Goal: Register for event/course

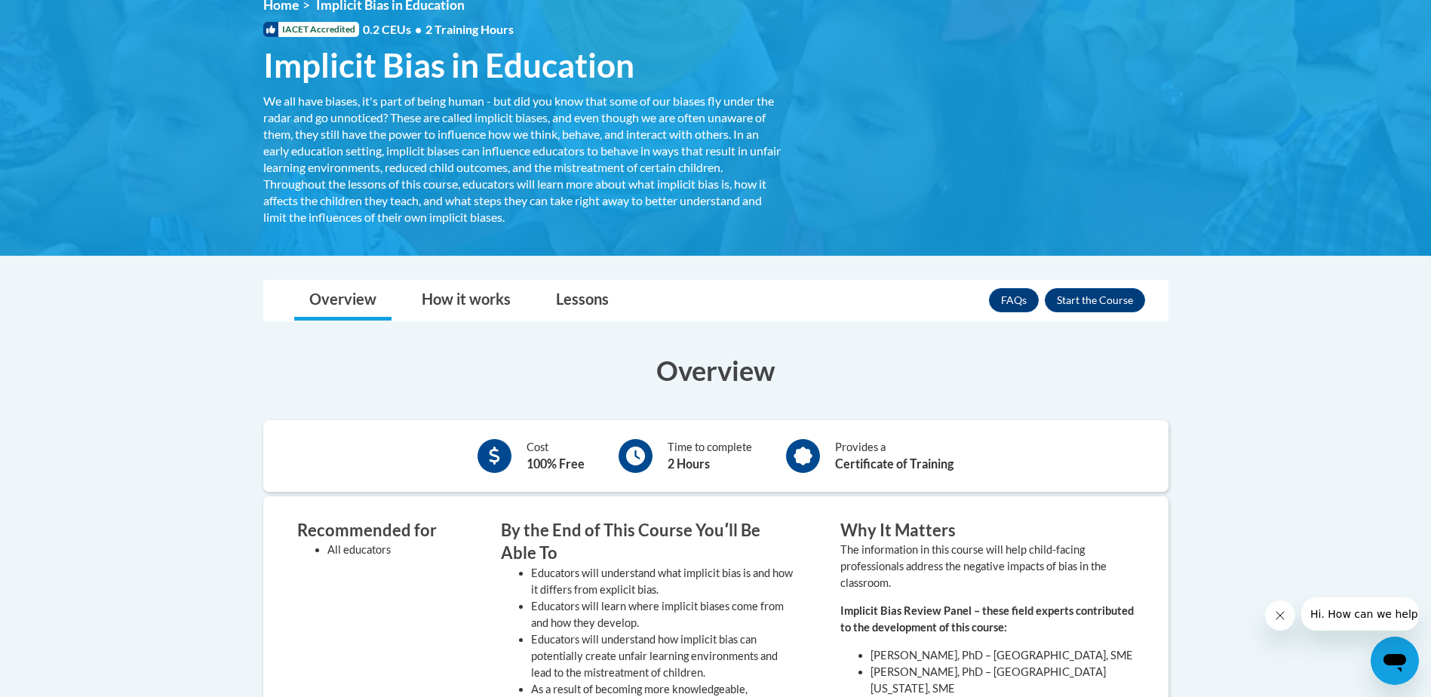
scroll to position [226, 0]
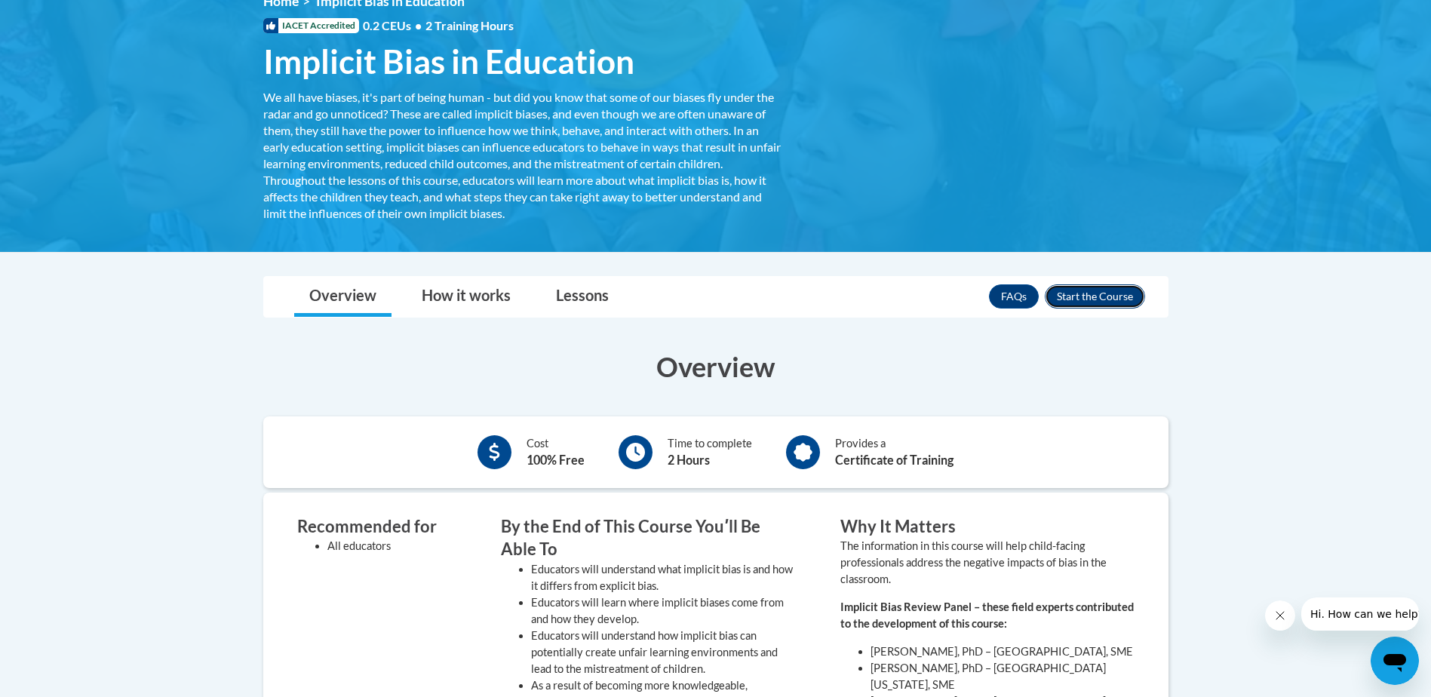
click at [1077, 289] on button "Enroll" at bounding box center [1094, 296] width 100 height 24
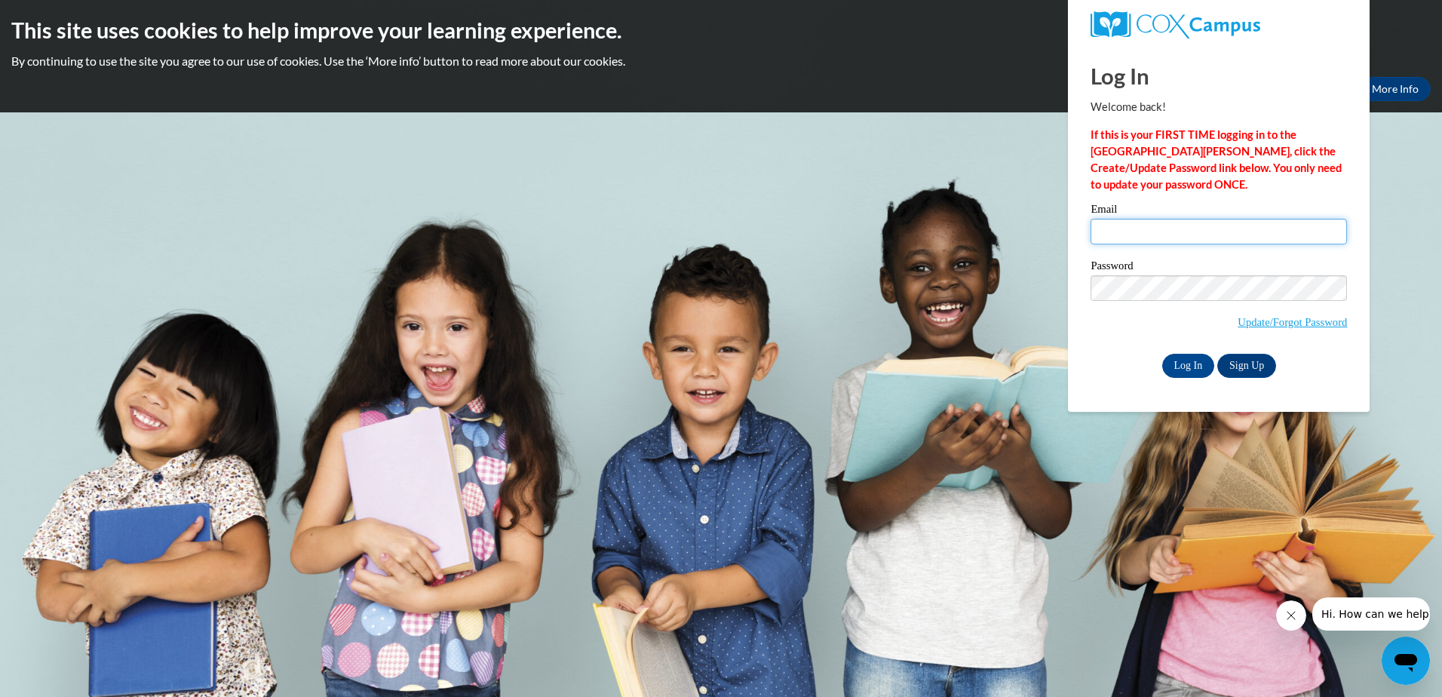
click at [1115, 235] on input "Email" at bounding box center [1218, 232] width 256 height 26
type input "[EMAIL_ADDRESS][DOMAIN_NAME]"
click at [1263, 320] on link "Update/Forgot Password" at bounding box center [1292, 322] width 109 height 12
click at [1252, 367] on link "Sign Up" at bounding box center [1246, 366] width 59 height 24
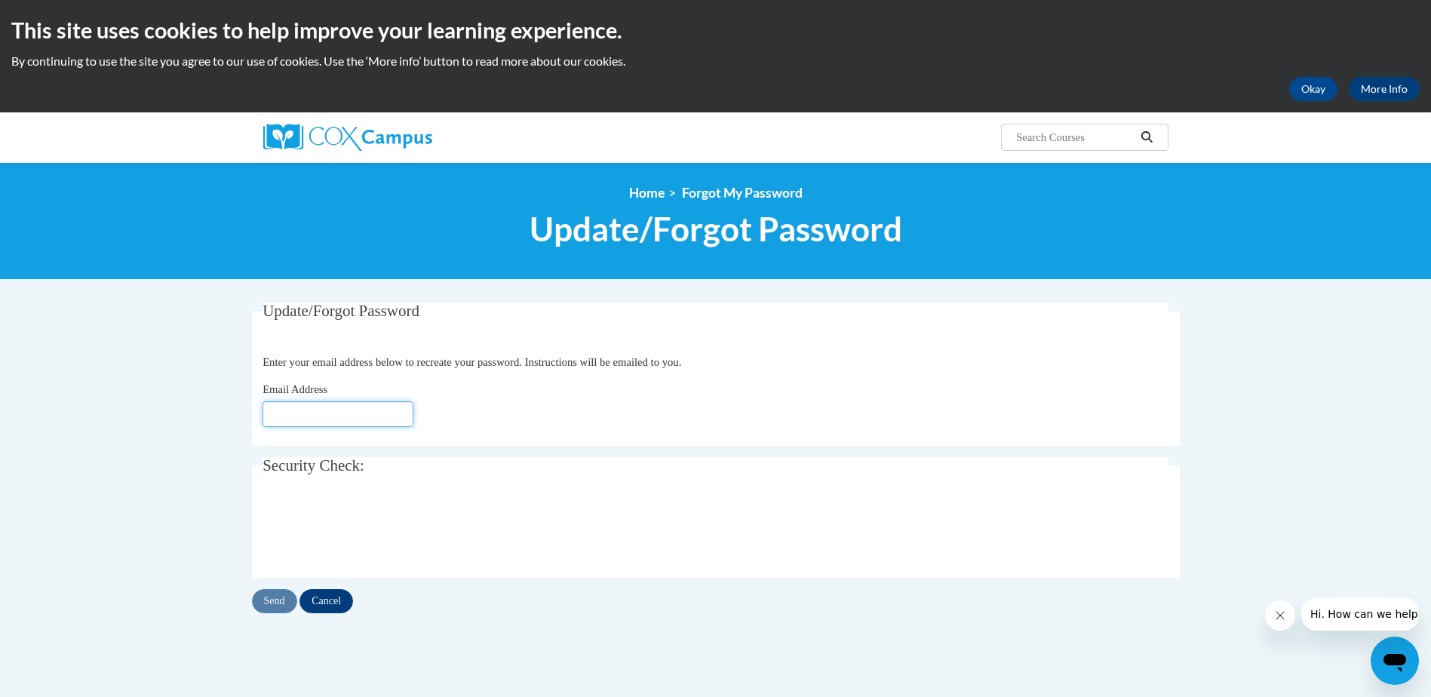
click at [286, 404] on input "Email Address" at bounding box center [337, 414] width 151 height 26
type input "[EMAIL_ADDRESS][DOMAIN_NAME]"
click at [272, 601] on div "Send Cancel" at bounding box center [716, 601] width 928 height 24
click at [275, 601] on div "Send Cancel" at bounding box center [716, 601] width 928 height 24
click at [268, 602] on input "Send" at bounding box center [274, 601] width 45 height 24
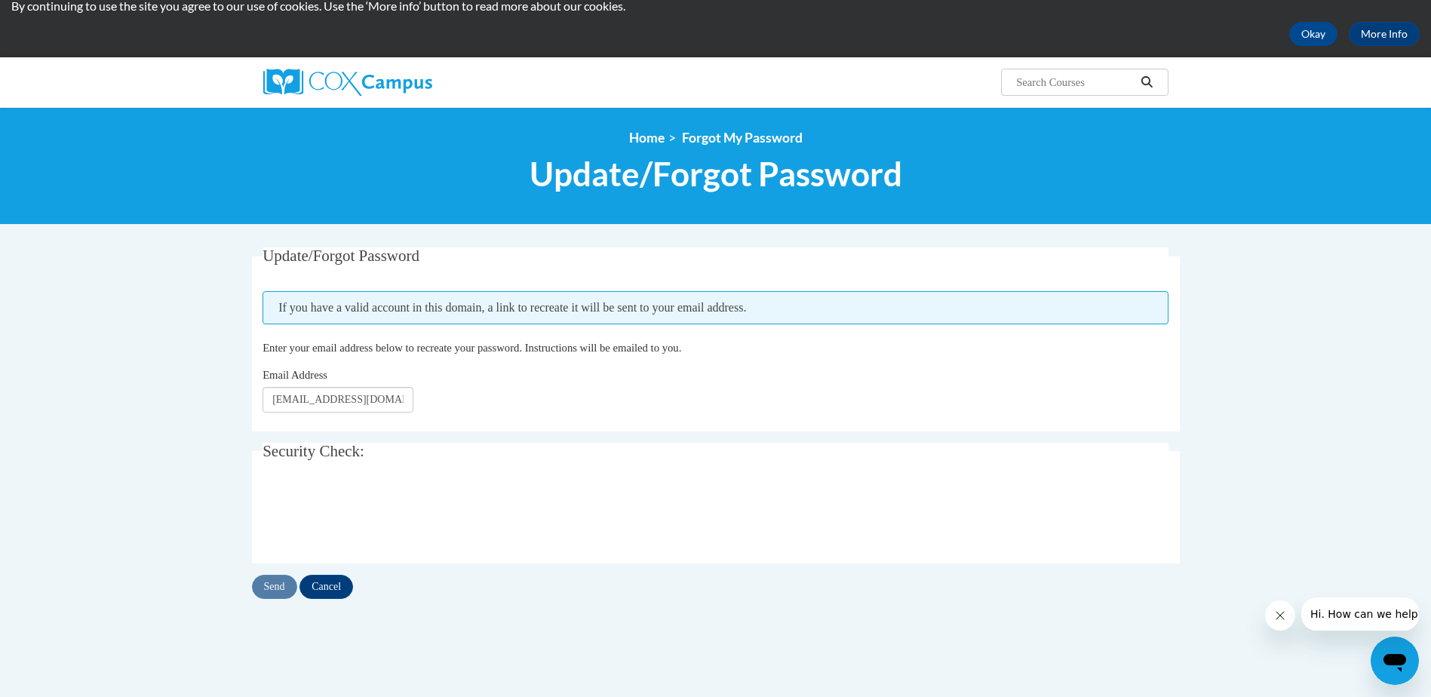
scroll to position [75, 0]
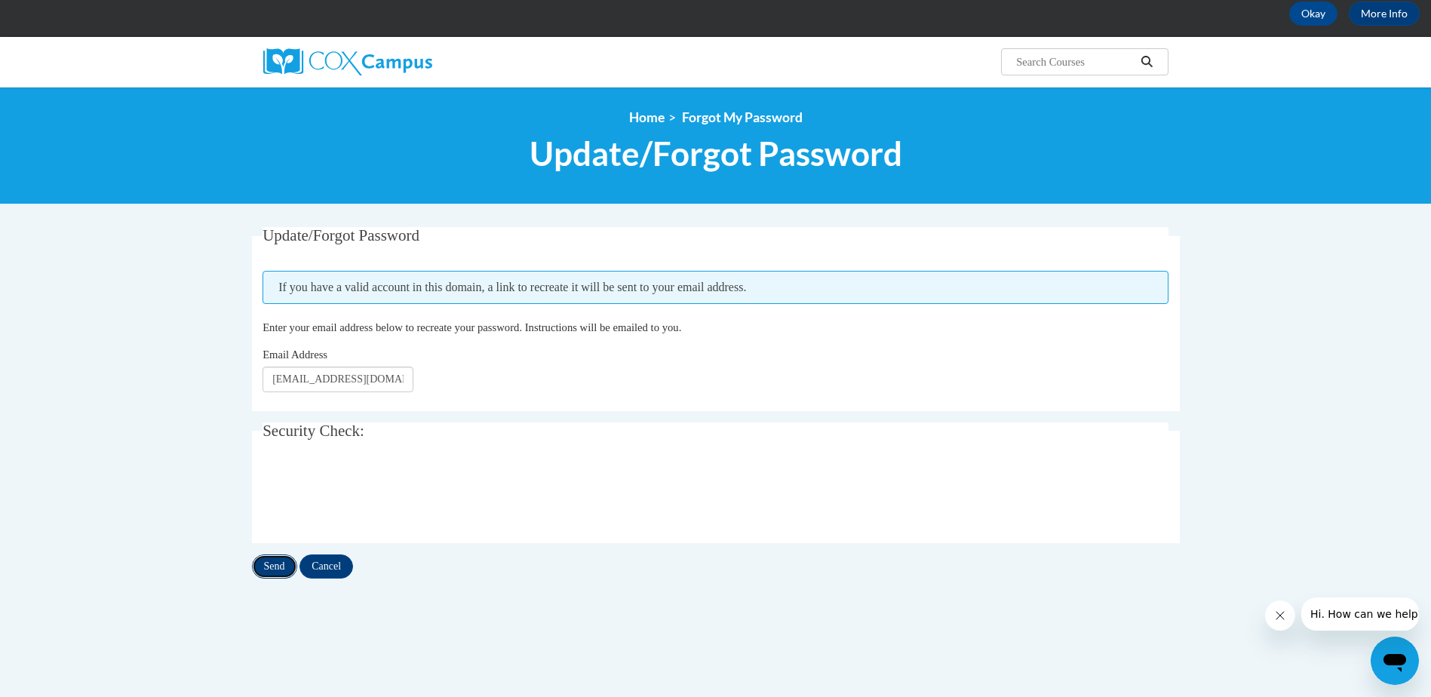
click at [269, 571] on input "Send" at bounding box center [274, 566] width 45 height 24
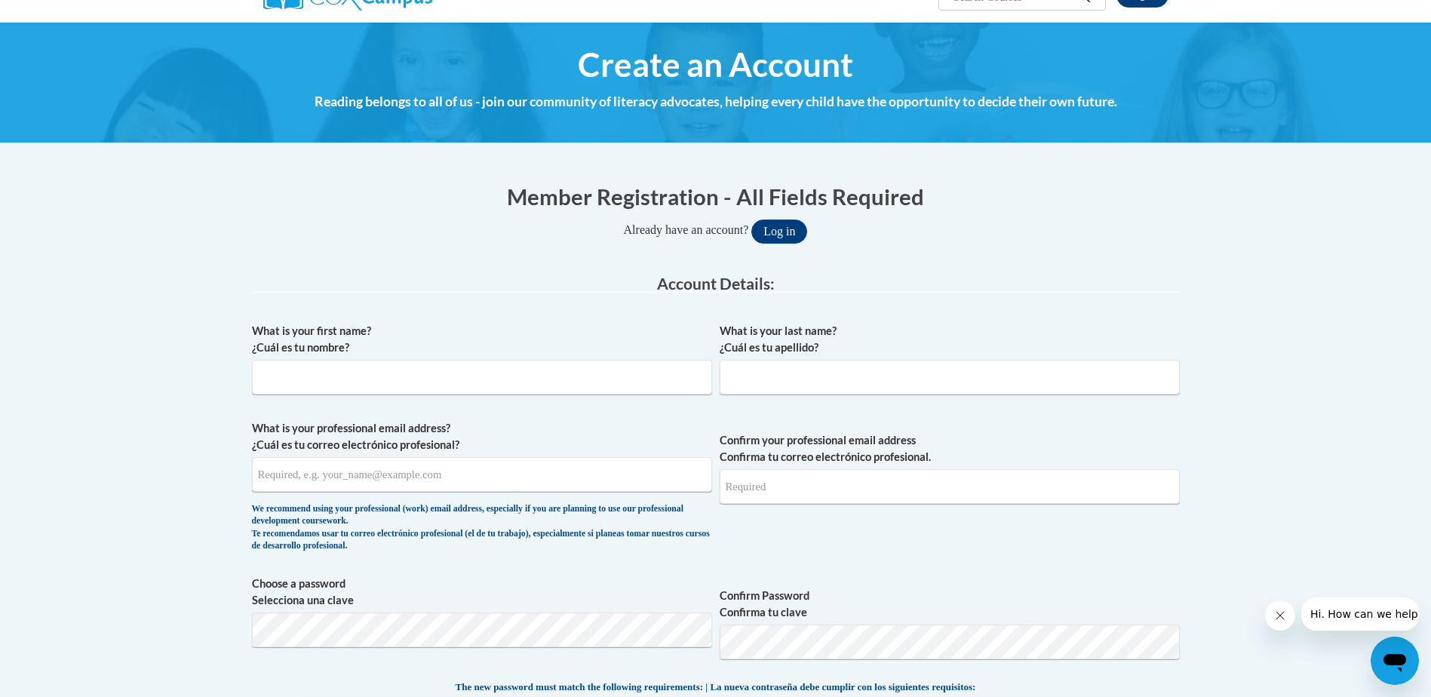
scroll to position [151, 0]
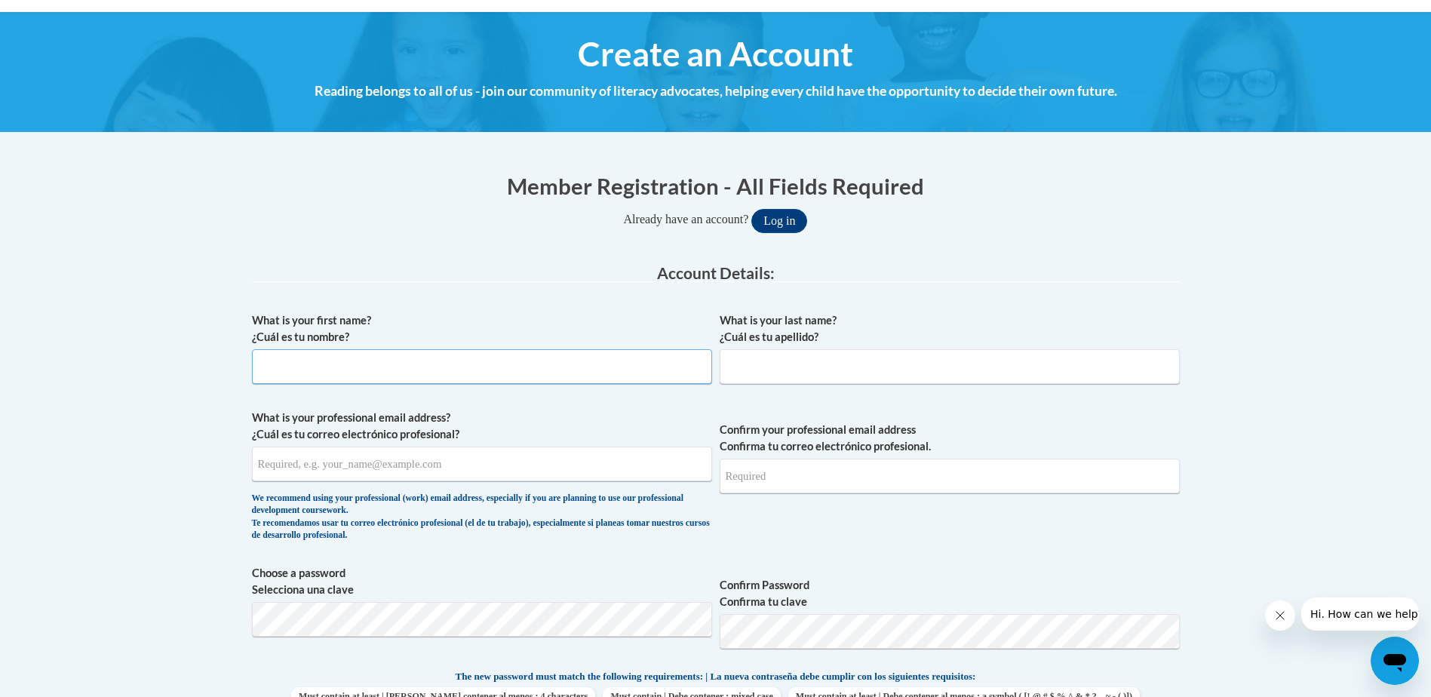
click at [296, 382] on input "What is your first name? ¿Cuál es tu nombre?" at bounding box center [482, 366] width 460 height 35
type input "Tanya"
type input "Bush"
type input "[EMAIL_ADDRESS][DOMAIN_NAME]"
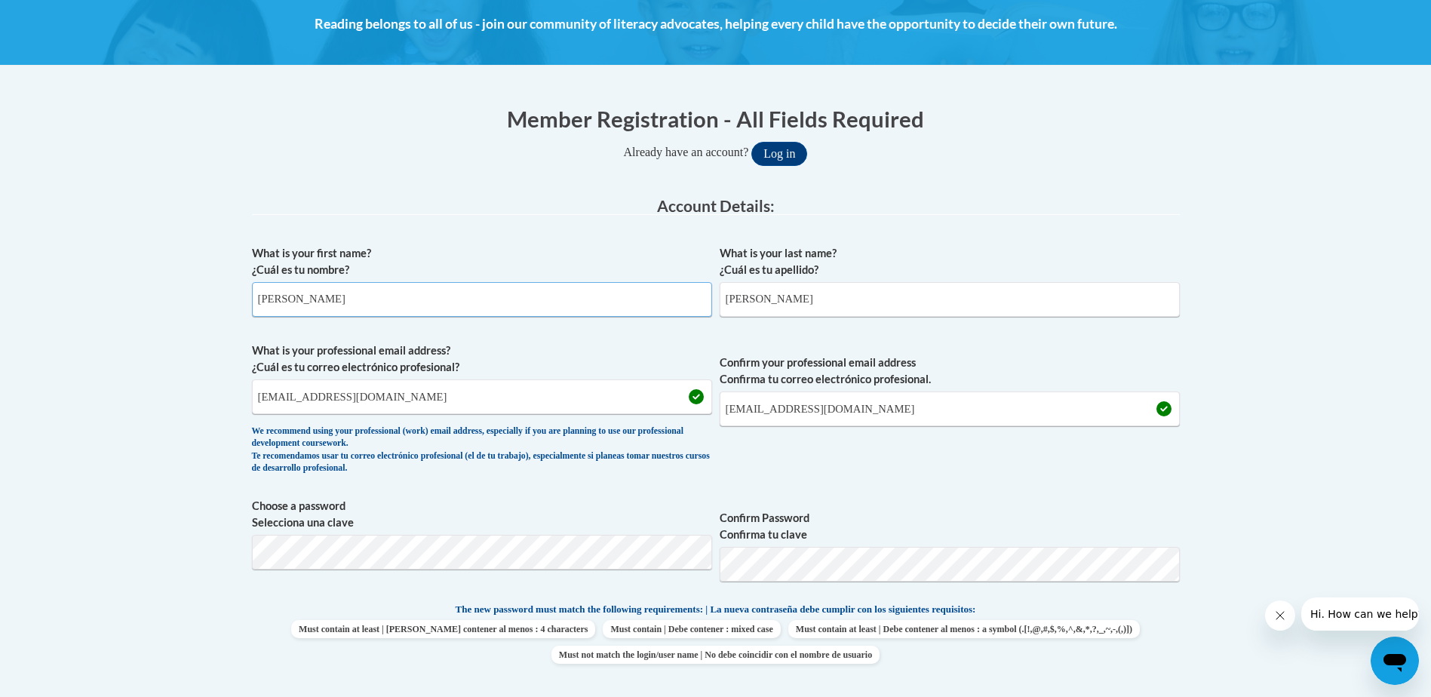
scroll to position [302, 0]
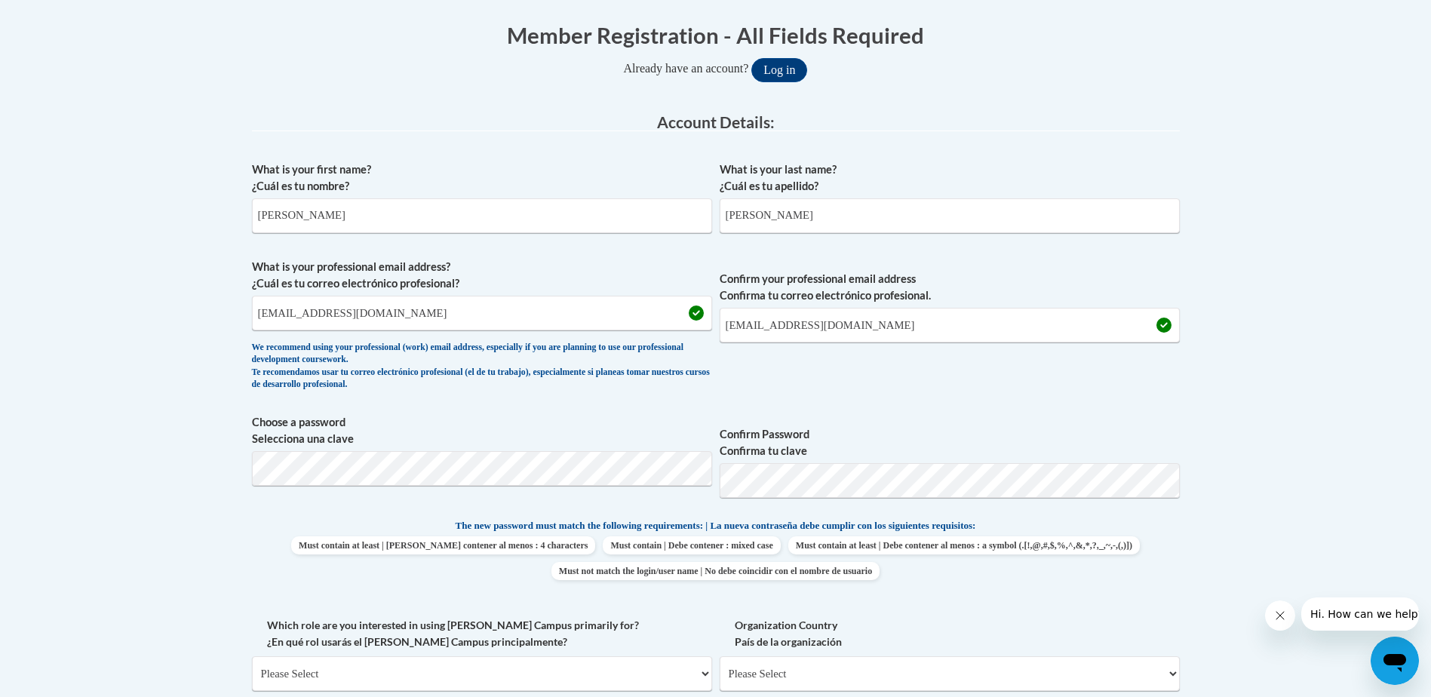
click at [1139, 550] on span "Must contain at least | Debe contener al menos : 4 characters Must contain | De…" at bounding box center [716, 558] width 928 height 44
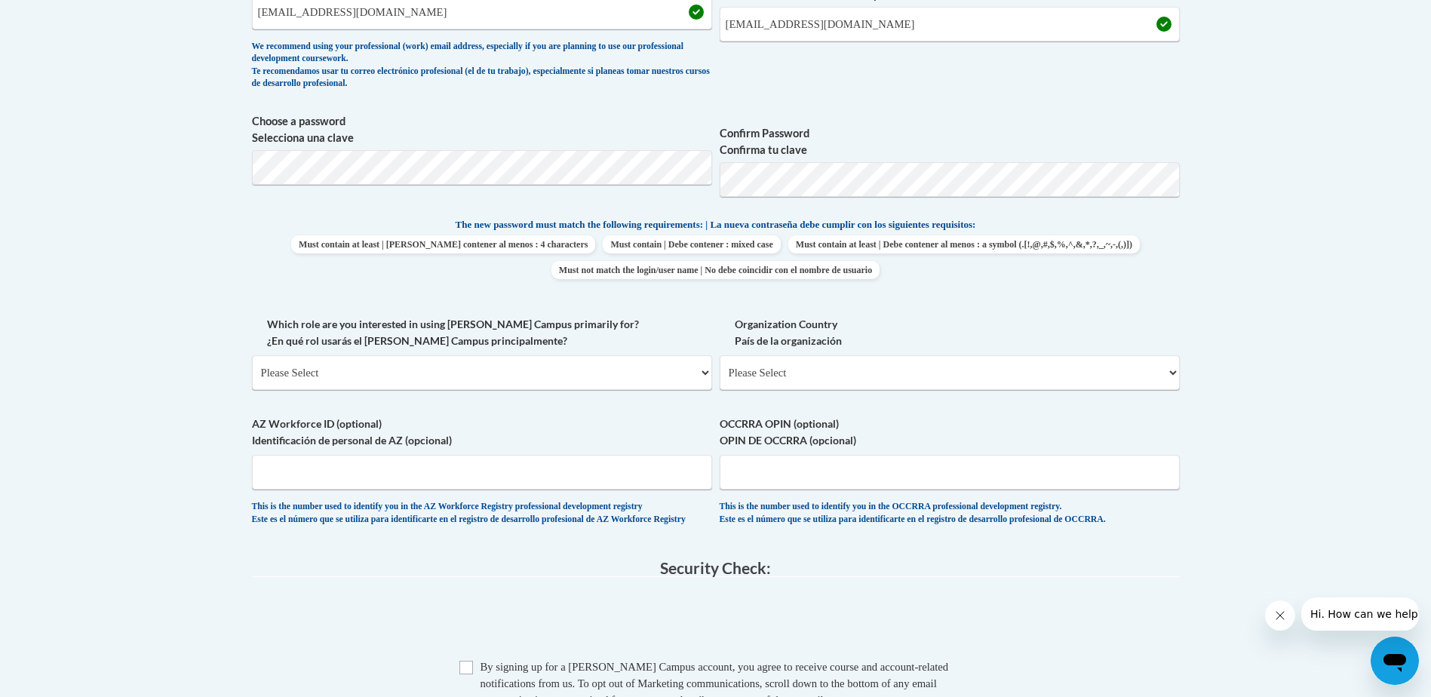
scroll to position [603, 0]
click at [703, 367] on select "Please Select College/University | Colegio/Universidad Community/Nonprofit Part…" at bounding box center [482, 371] width 460 height 35
select select "fbf2d438-af2f-41f8-98f1-81c410e29de3"
click at [252, 354] on select "Please Select College/University | Colegio/Universidad Community/Nonprofit Part…" at bounding box center [482, 371] width 460 height 35
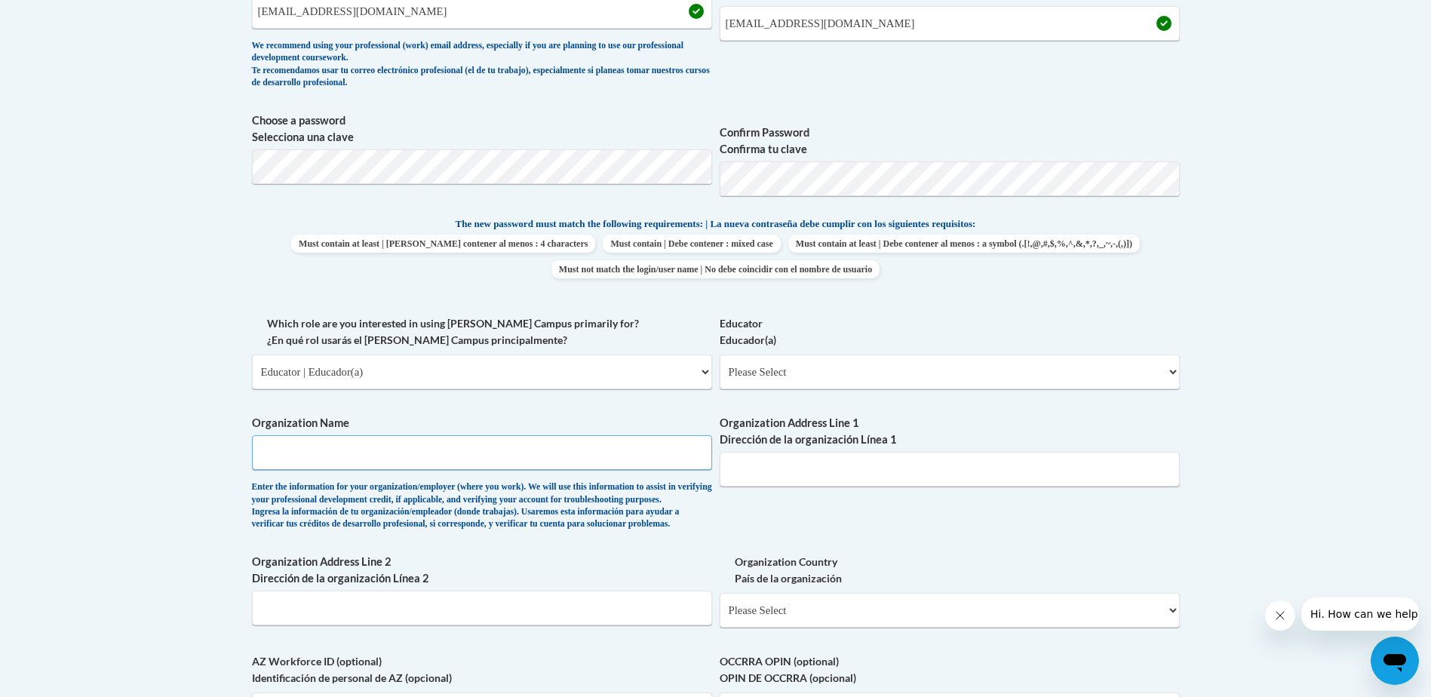
click at [333, 453] on input "Organization Name" at bounding box center [482, 452] width 460 height 35
click at [294, 449] on input "Organization Name" at bounding box center [482, 452] width 460 height 35
click at [334, 452] on input "Ymca headstart at atc" at bounding box center [482, 452] width 460 height 35
click at [330, 450] on input "Ymca headstart at atc" at bounding box center [482, 452] width 460 height 35
click at [333, 452] on input "Ymca headstart at atc" at bounding box center [482, 452] width 460 height 35
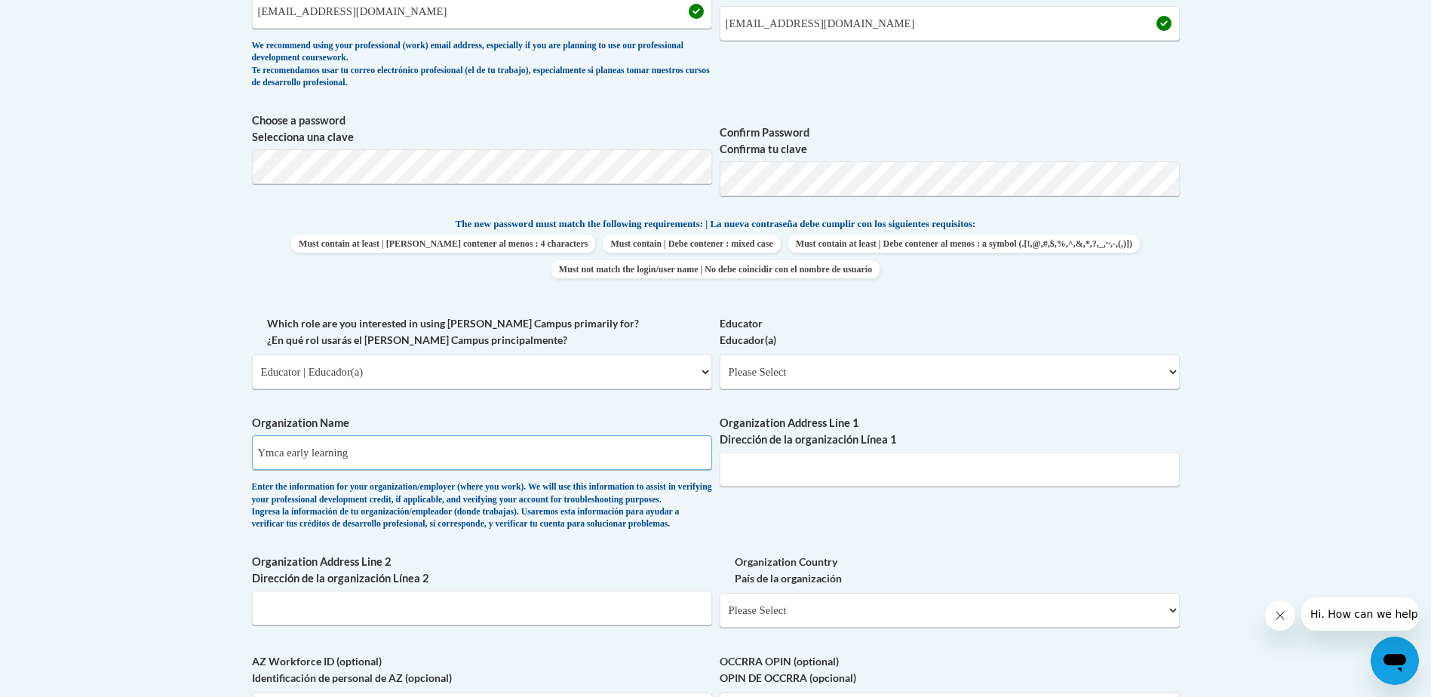
type input "Ymca early learning"
click at [828, 521] on div "What is your first name? ¿Cuál es tu nombre? Tanya What is your last name? ¿Cuá…" at bounding box center [716, 315] width 928 height 926
click at [1139, 489] on div "Organization Address Line 1 Dirección de la organización Línea 1" at bounding box center [949, 456] width 460 height 83
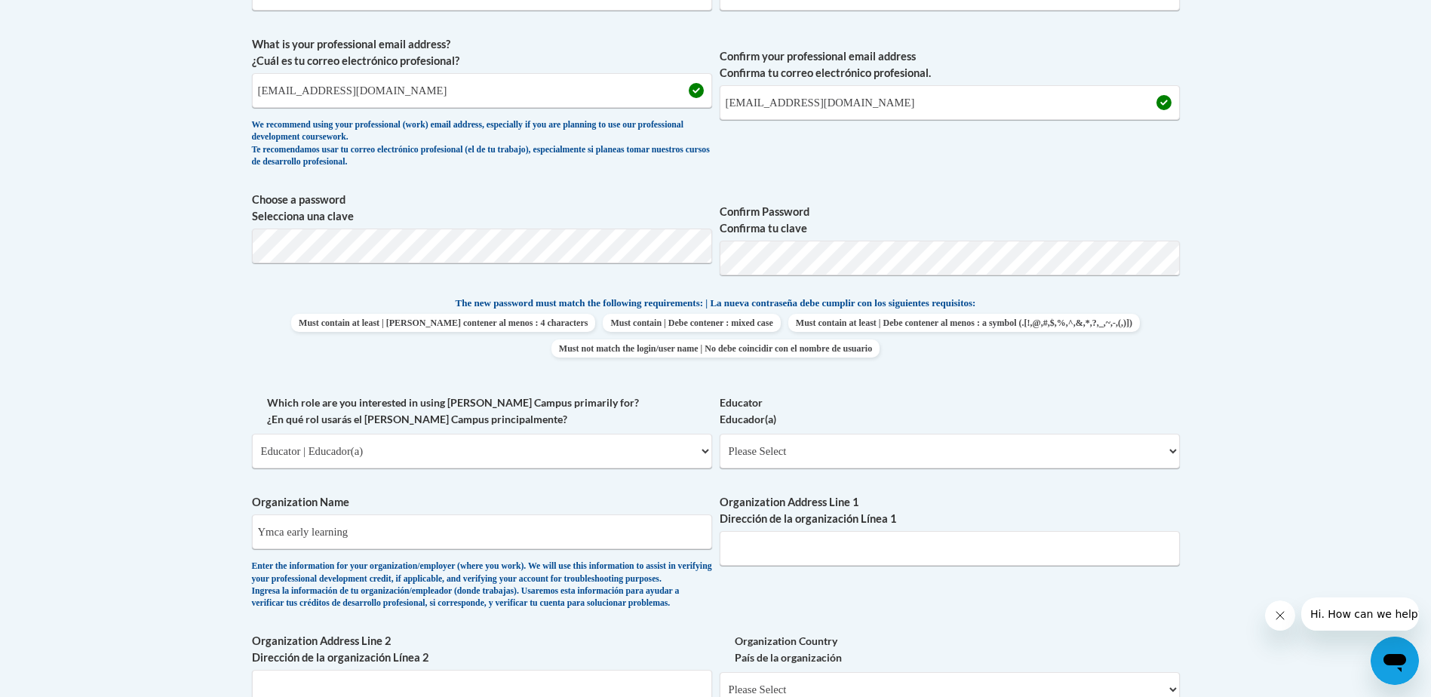
scroll to position [529, 0]
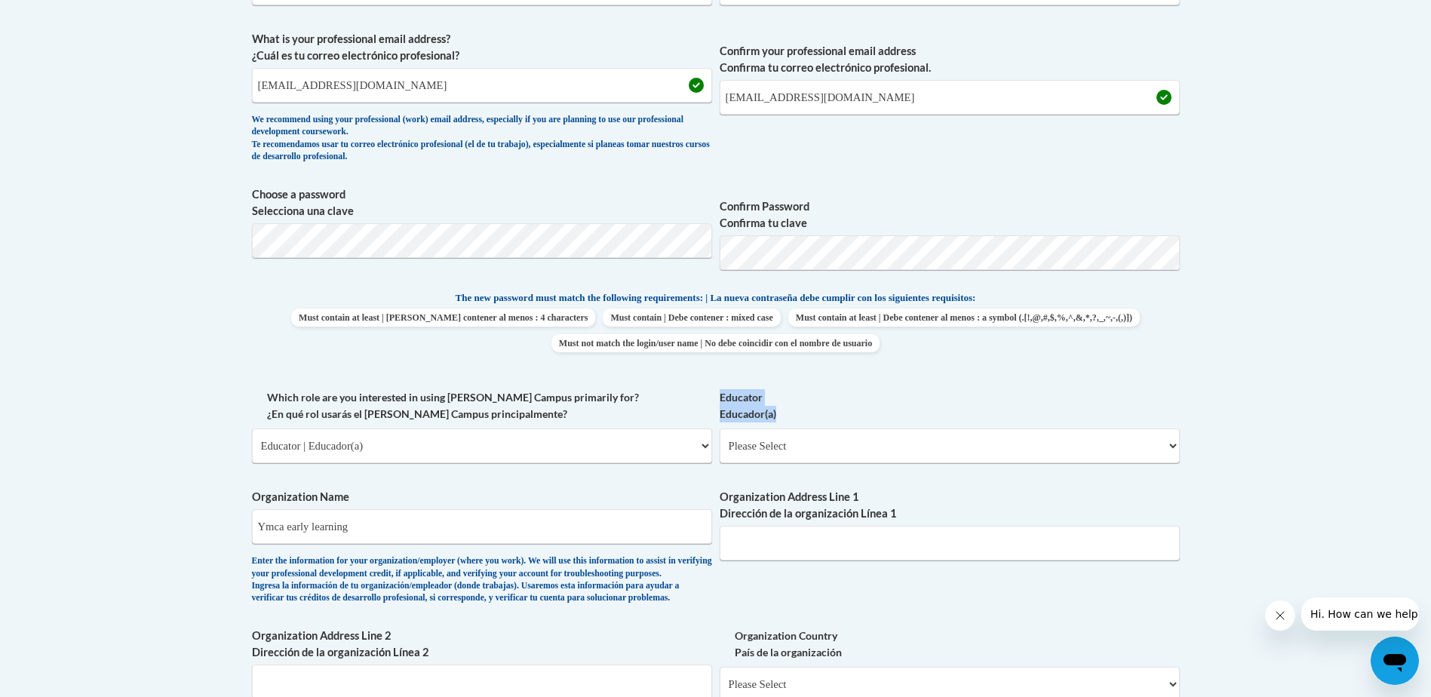
drag, startPoint x: 1430, startPoint y: 384, endPoint x: 1430, endPoint y: 422, distance: 38.5
click at [1430, 422] on body "This site uses cookies to help improve your learning experience. By continuing …" at bounding box center [715, 503] width 1431 height 2064
click at [906, 412] on label "Educator Educador(a)" at bounding box center [949, 405] width 460 height 33
click at [906, 428] on select "Please Select Early Learning/Daycare Teacher/Family Home Care Provider | Maestr…" at bounding box center [949, 445] width 460 height 35
click at [1166, 447] on select "Please Select Early Learning/Daycare Teacher/Family Home Care Provider | Maestr…" at bounding box center [949, 445] width 460 height 35
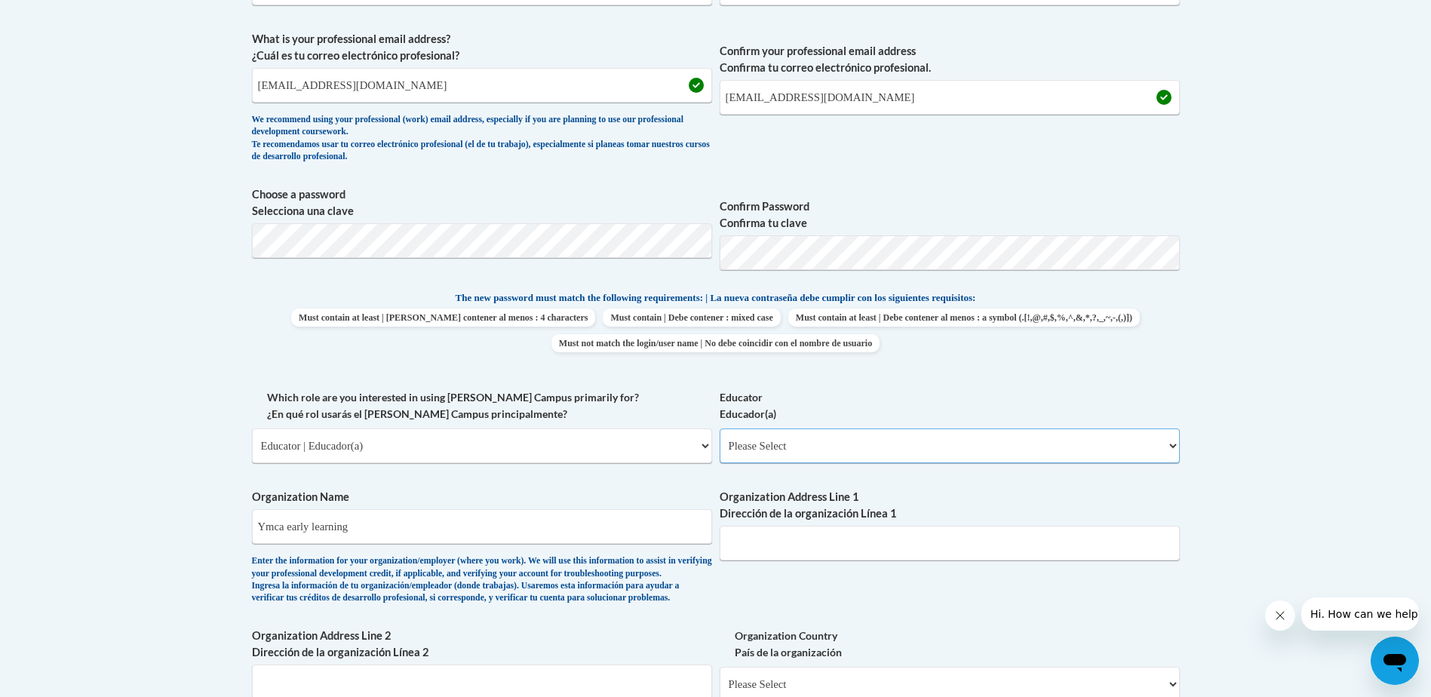
select select "5e2af403-4f2c-4e49-a02f-103e55d7b75b"
click at [719, 428] on select "Please Select Early Learning/Daycare Teacher/Family Home Care Provider | Maestr…" at bounding box center [949, 445] width 460 height 35
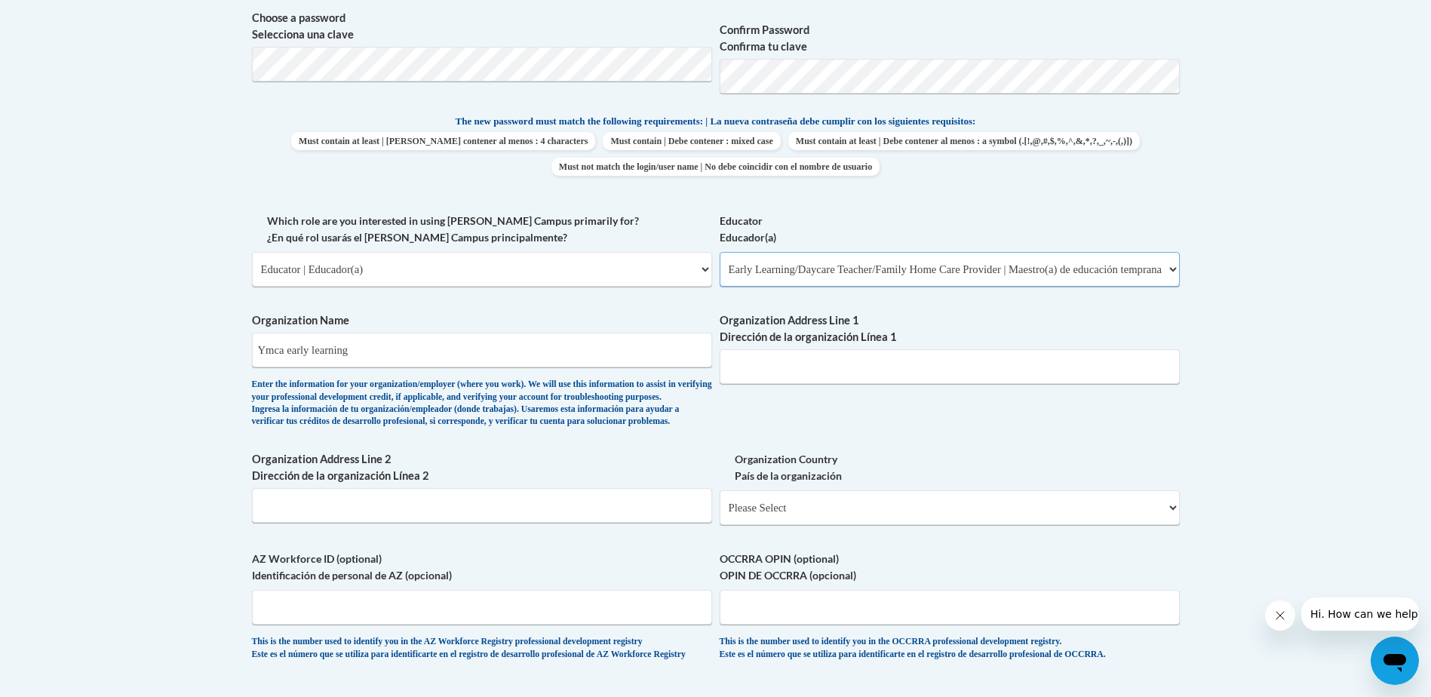
scroll to position [680, 0]
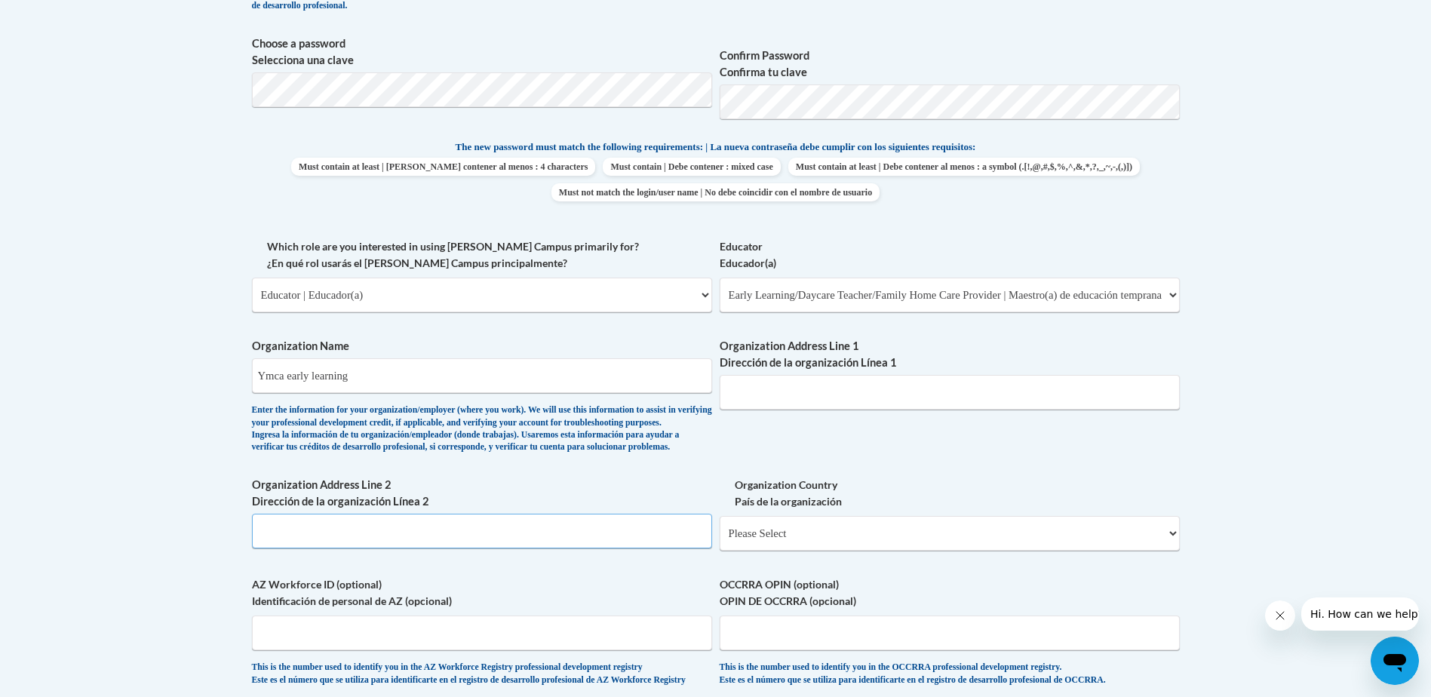
click at [263, 548] on input "Organization Address Line 2 Dirección de la organización Línea 2" at bounding box center [482, 531] width 460 height 35
click at [366, 548] on input "Organization Address Line 2 Dirección de la organización Línea 2" at bounding box center [482, 531] width 460 height 35
type input "3237 Deans bridge road"
click at [890, 551] on select "Please Select United States | Estados Unidos Outside of the United States | Fue…" at bounding box center [949, 533] width 460 height 35
select select "ad49bcad-a171-4b2e-b99c-48b446064914"
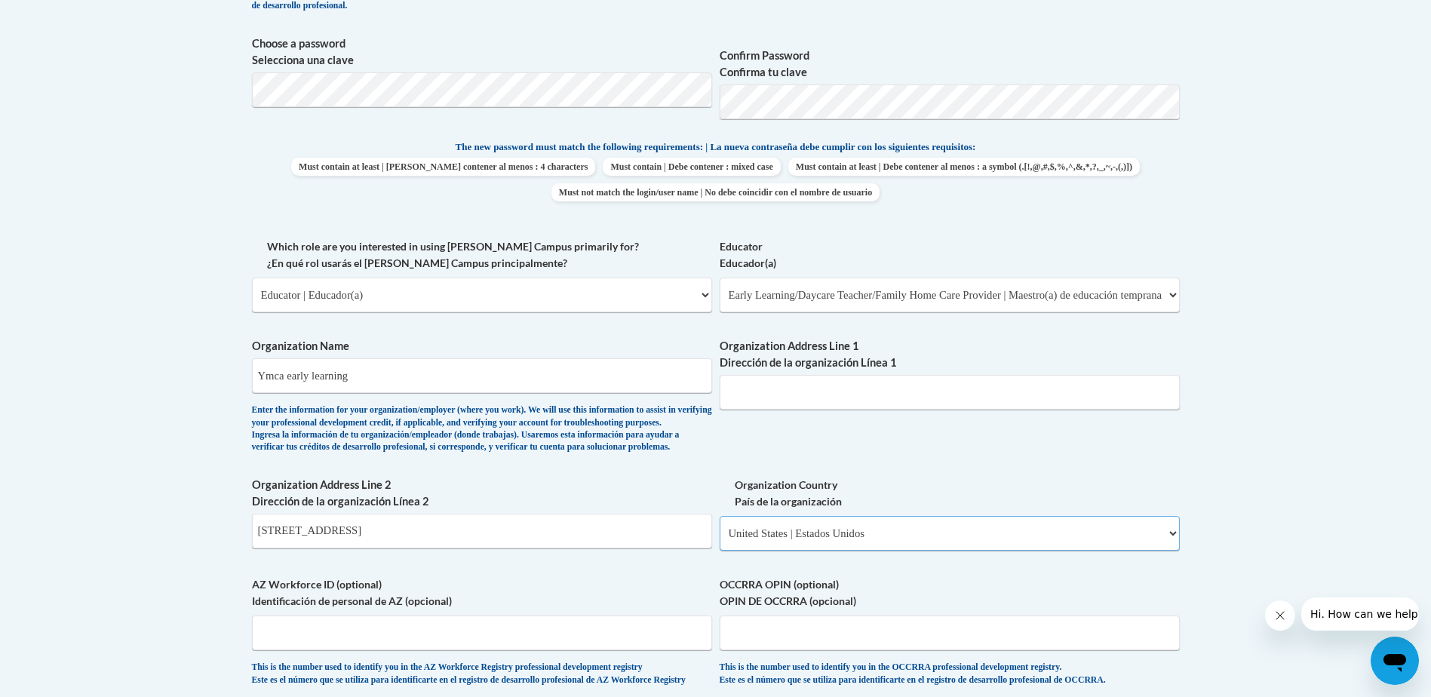
click at [719, 540] on select "Please Select United States | Estados Unidos Outside of the United States | Fue…" at bounding box center [949, 533] width 460 height 35
select select
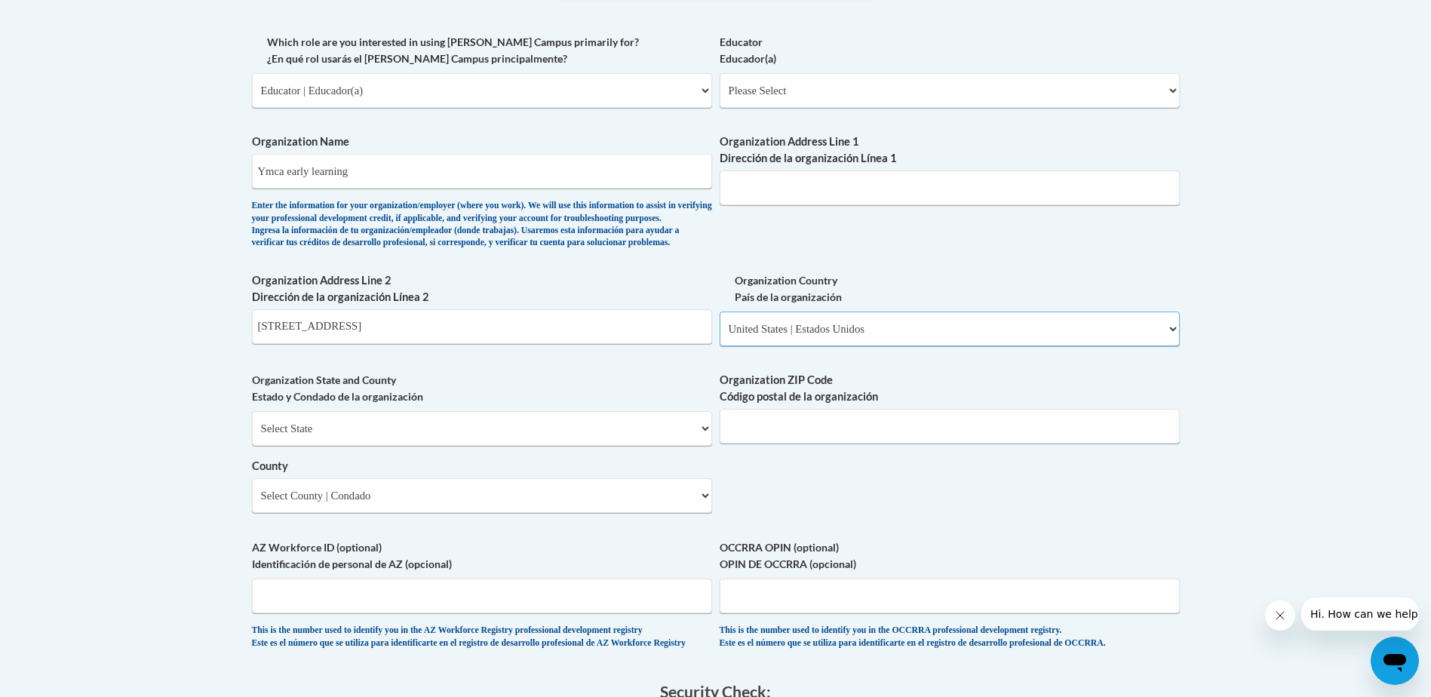
scroll to position [906, 0]
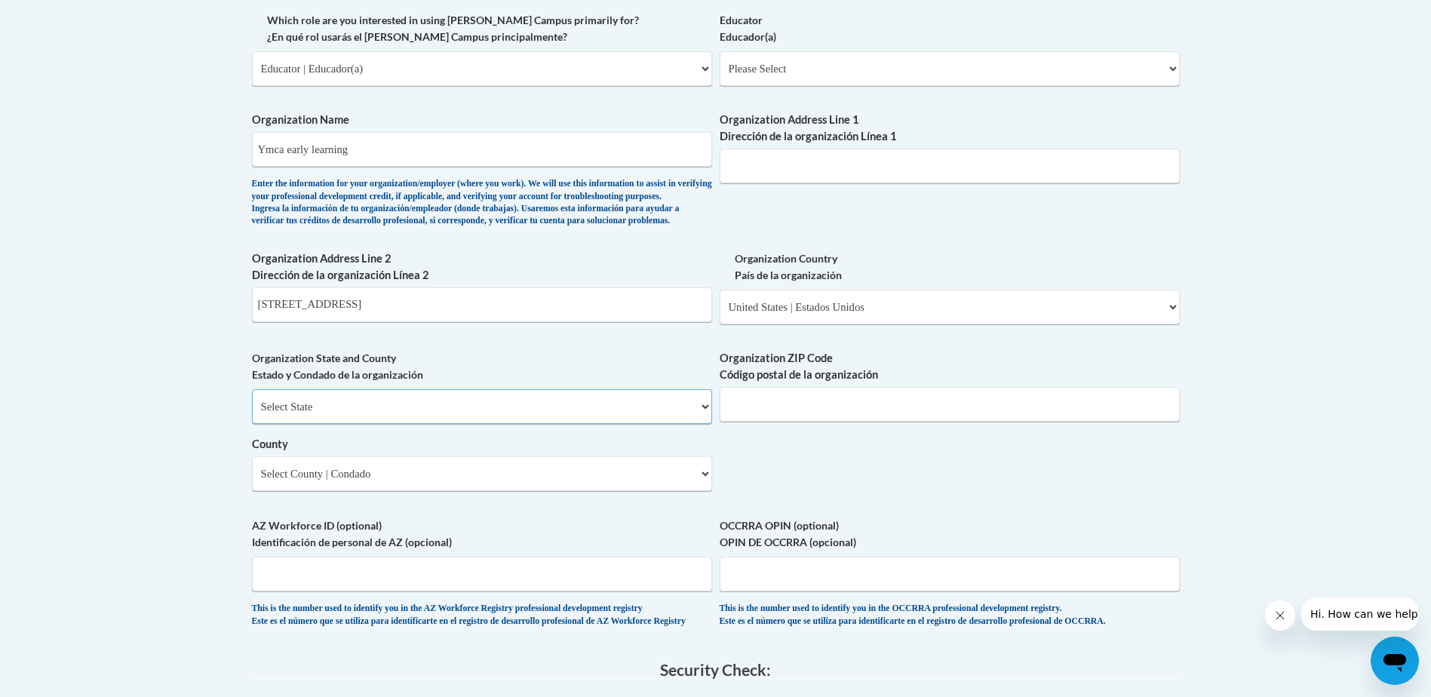
click at [550, 424] on select "Select State Alabama Alaska Arizona Arkansas California Colorado Connecticut De…" at bounding box center [482, 406] width 460 height 35
select select "Georgia"
click at [252, 414] on select "Select State Alabama Alaska Arizona Arkansas California Colorado Connecticut De…" at bounding box center [482, 406] width 460 height 35
click at [889, 422] on input "Organization ZIP Code Código postal de la organización" at bounding box center [949, 404] width 460 height 35
type input "30906"
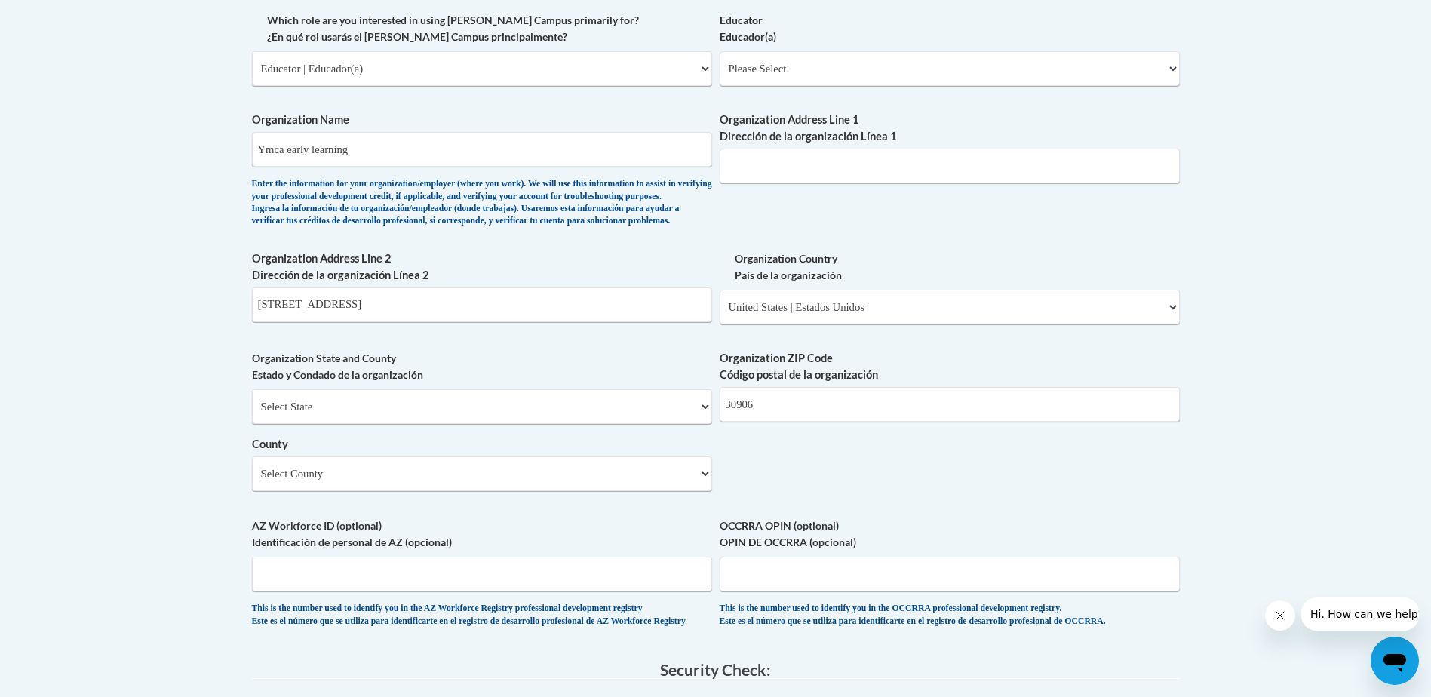
drag, startPoint x: 397, startPoint y: 566, endPoint x: 440, endPoint y: 520, distance: 63.5
click at [397, 551] on label "AZ Workforce ID (optional) Identificación de personal de AZ (opcional)" at bounding box center [482, 533] width 460 height 33
click at [397, 564] on input "AZ Workforce ID (optional) Identificación de personal de AZ (opcional)" at bounding box center [482, 574] width 460 height 35
click at [457, 479] on div "Select State Alabama Alaska Arizona Arkansas California Colorado Connecticut De…" at bounding box center [482, 440] width 460 height 102
click at [455, 487] on select "Select County Appling Atkinson Bacon Baker Baldwin Banks Barrow Bartow Ben Hill…" at bounding box center [482, 473] width 460 height 35
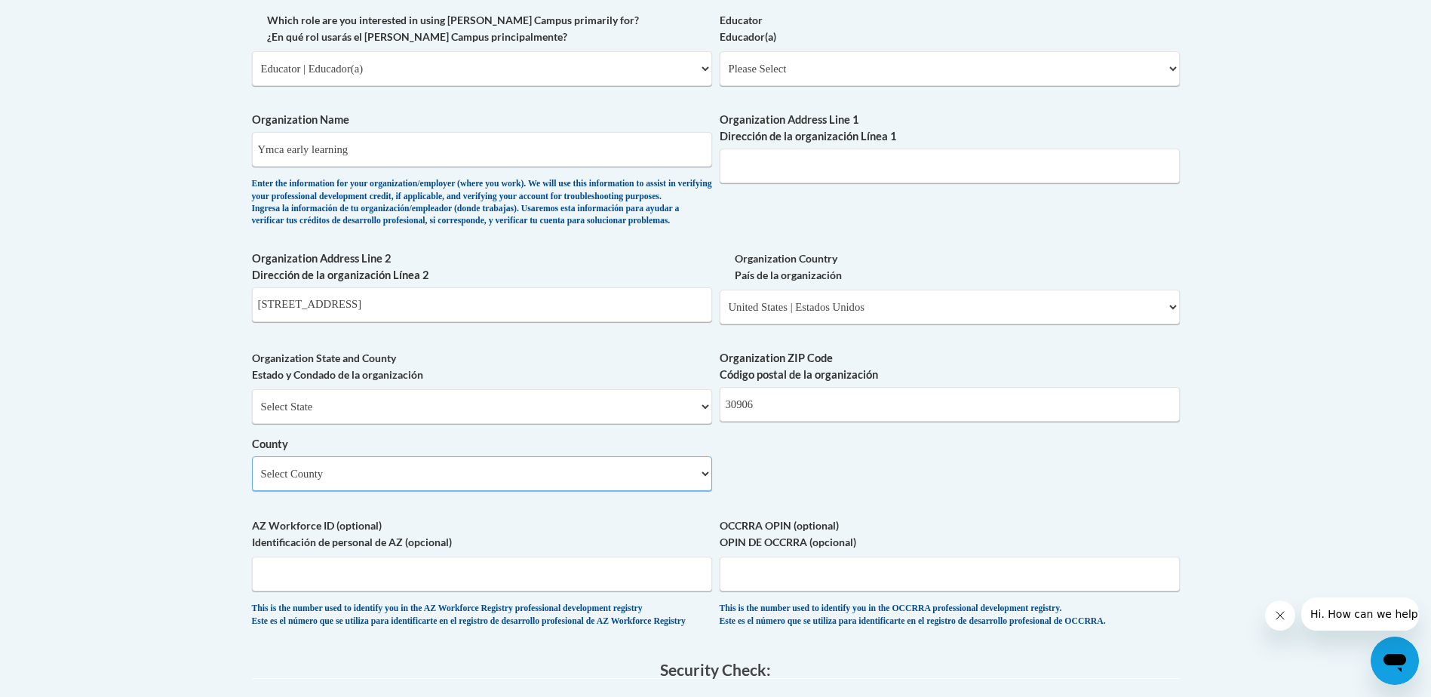
click at [688, 491] on select "Select County Appling Atkinson Bacon Baker Baldwin Banks Barrow Bartow Ben Hill…" at bounding box center [482, 473] width 460 height 35
select select "Richmond"
click at [252, 481] on select "Select County Appling Atkinson Bacon Baker Baldwin Banks Barrow Bartow Ben Hill…" at bounding box center [482, 473] width 460 height 35
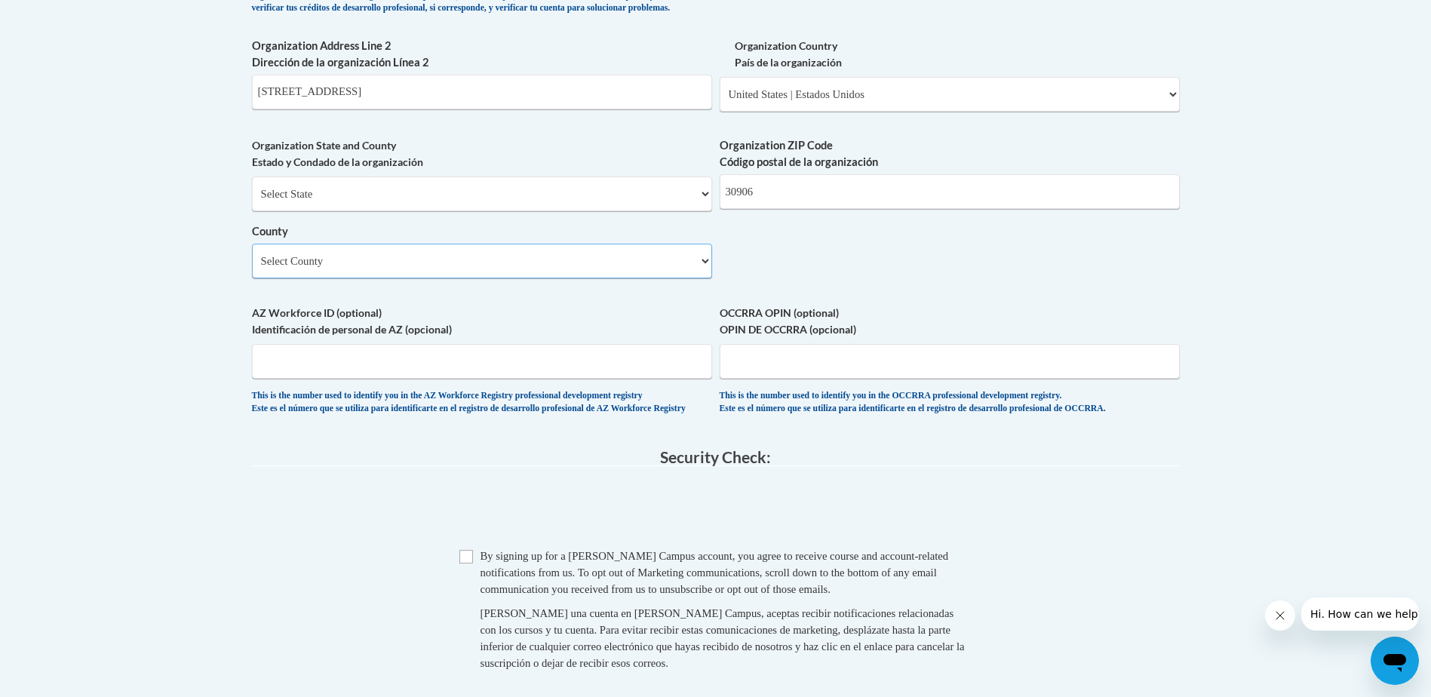
scroll to position [1133, 0]
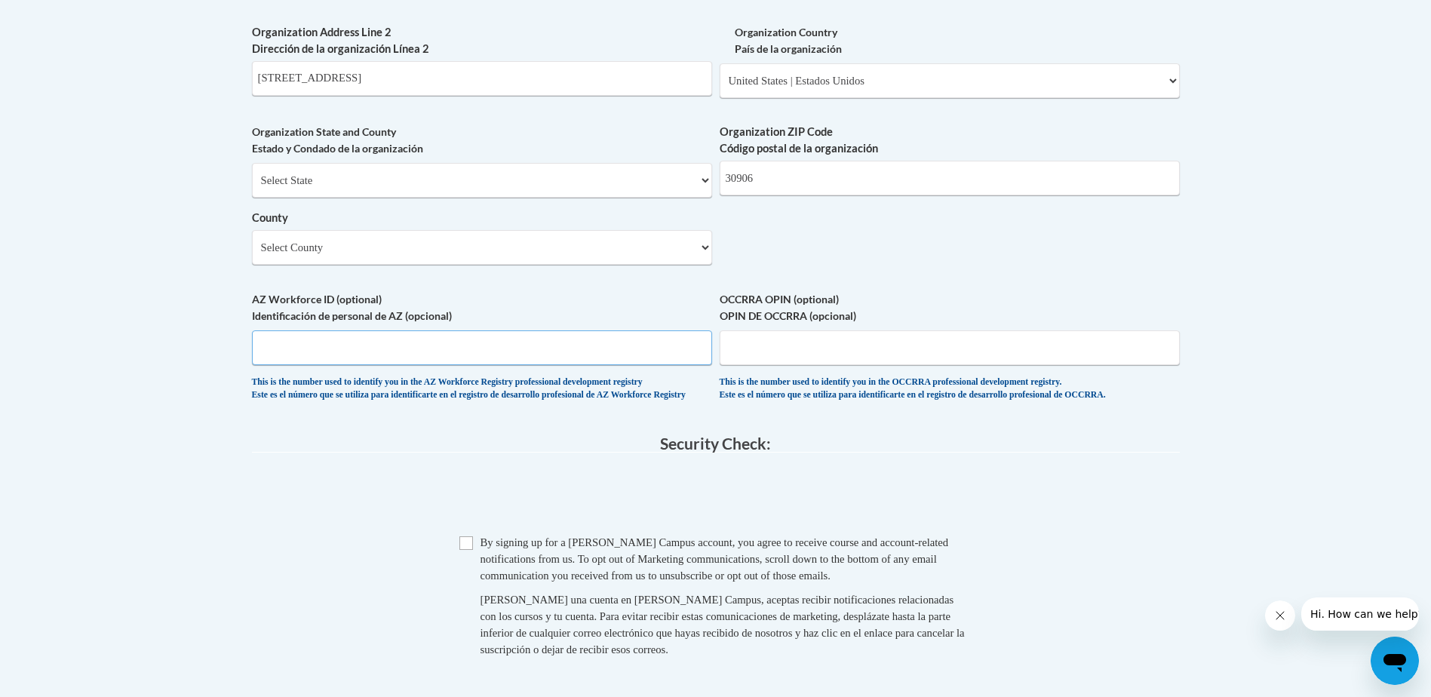
click at [391, 365] on input "AZ Workforce ID (optional) Identificación de personal de AZ (opcional)" at bounding box center [482, 347] width 460 height 35
click at [366, 452] on legend "Security Check:" at bounding box center [716, 443] width 928 height 17
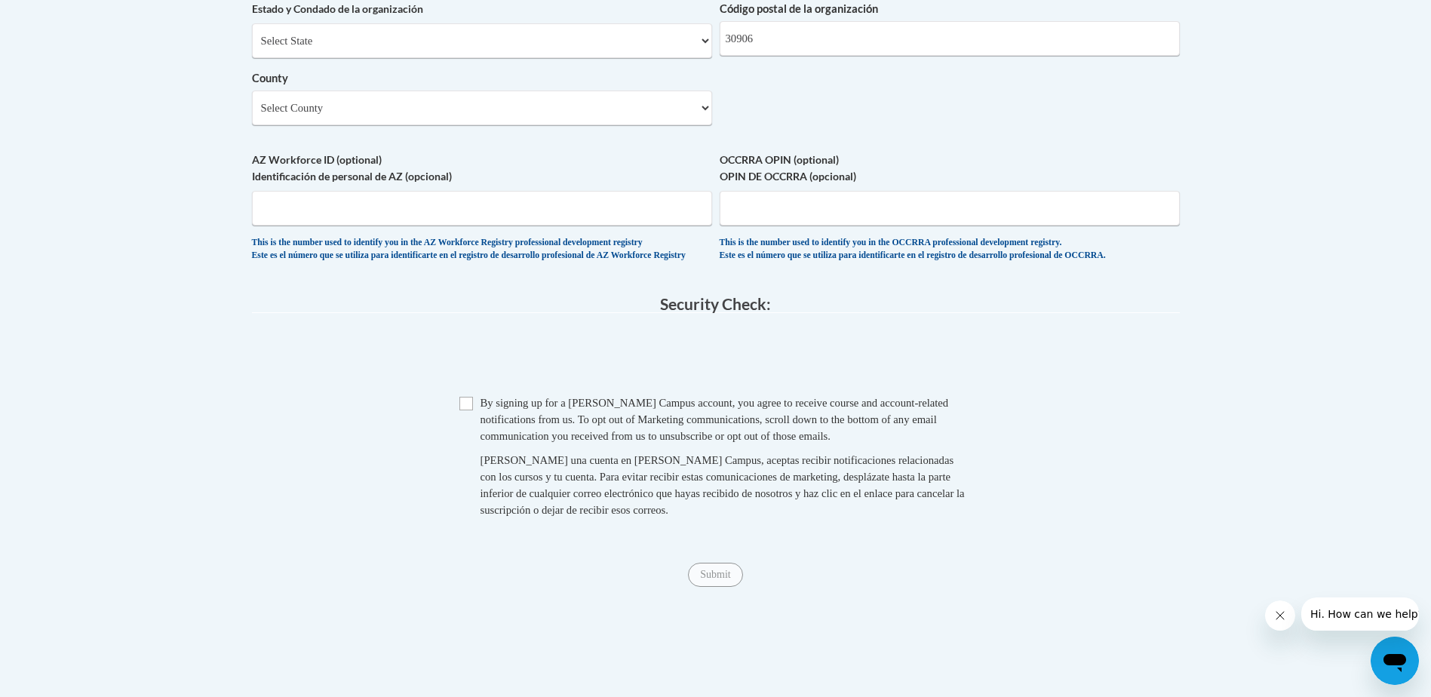
scroll to position [1284, 0]
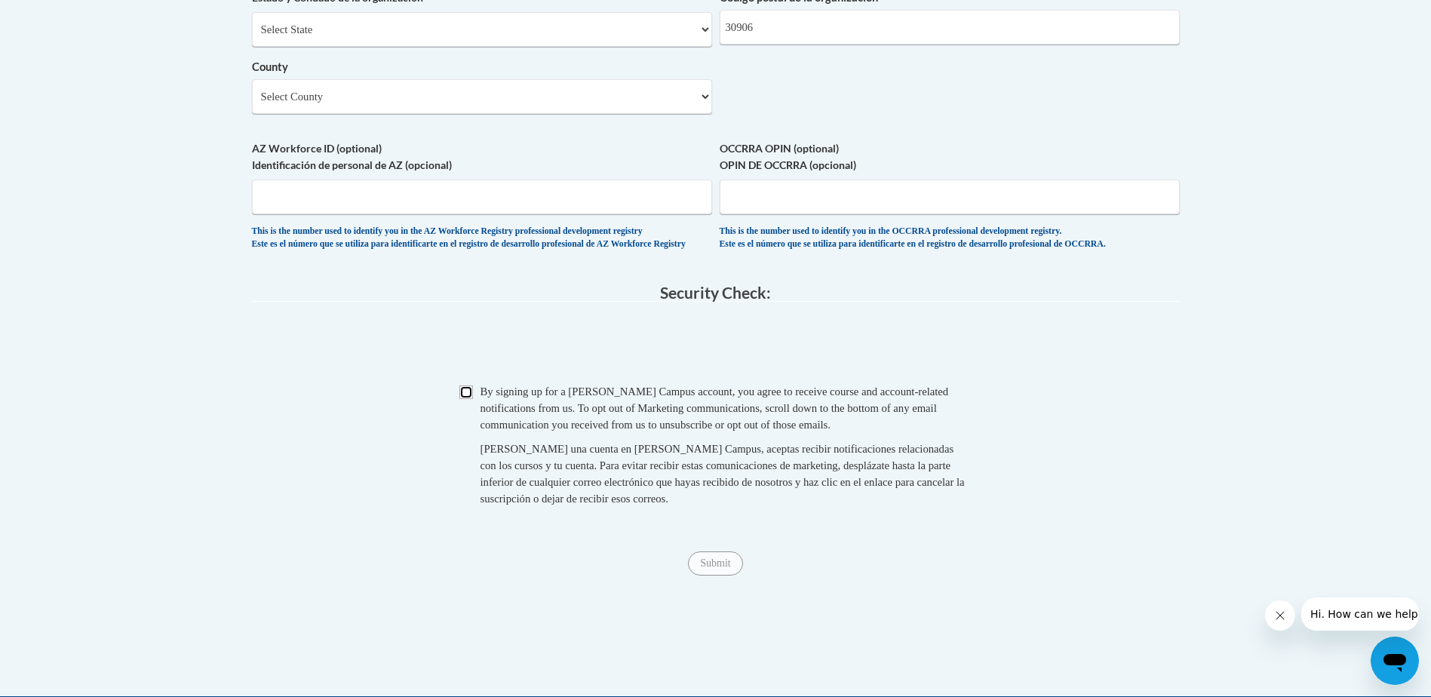
click at [467, 399] on input "Checkbox" at bounding box center [466, 392] width 14 height 14
checkbox input "true"
click at [716, 575] on input "Submit" at bounding box center [715, 563] width 54 height 24
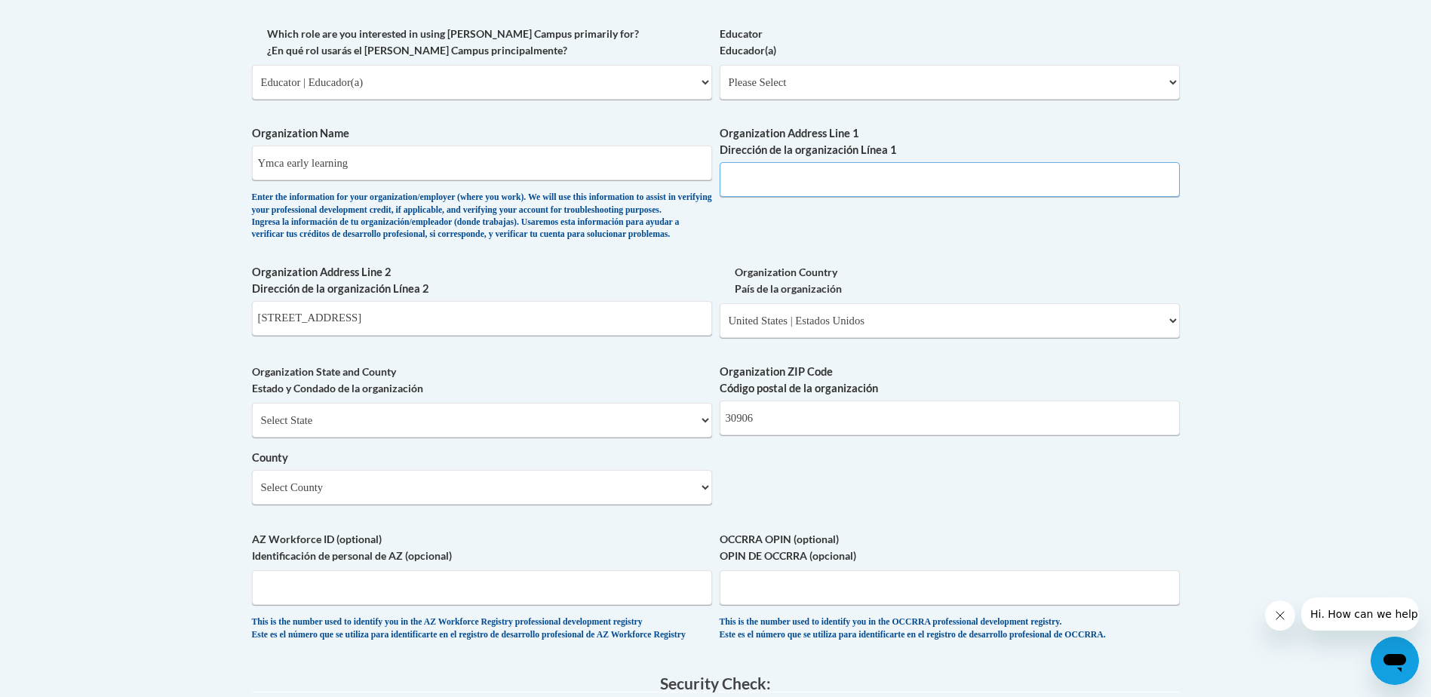
scroll to position [829, 0]
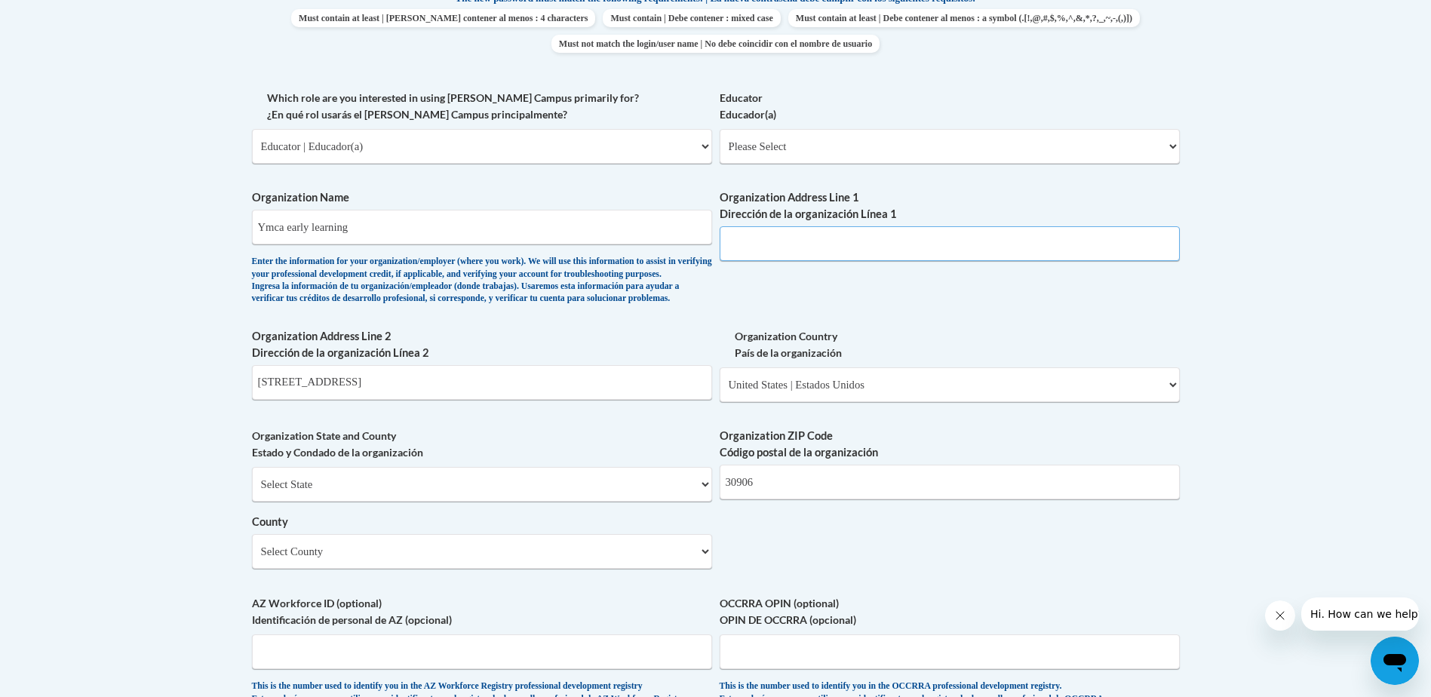
click at [786, 246] on input "Organization Address Line 1 Dirección de la organización Línea 1" at bounding box center [949, 243] width 460 height 35
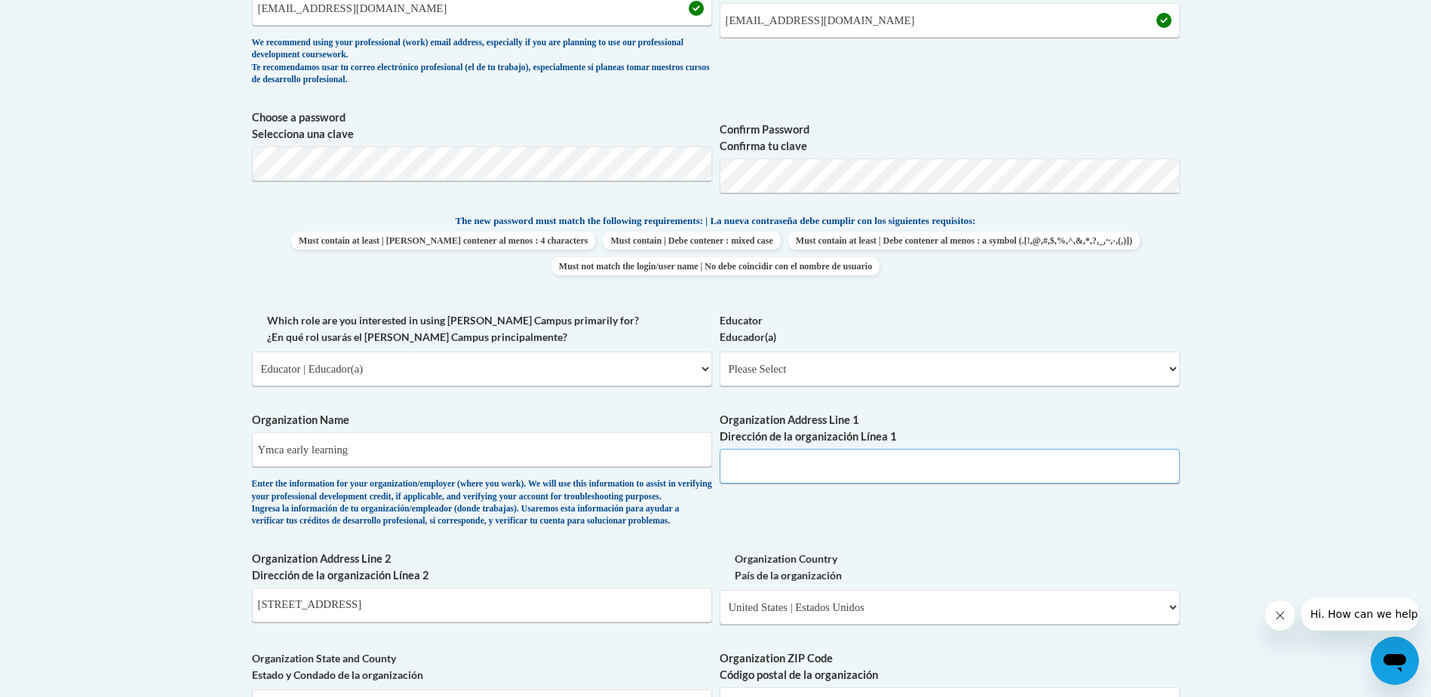
scroll to position [603, 0]
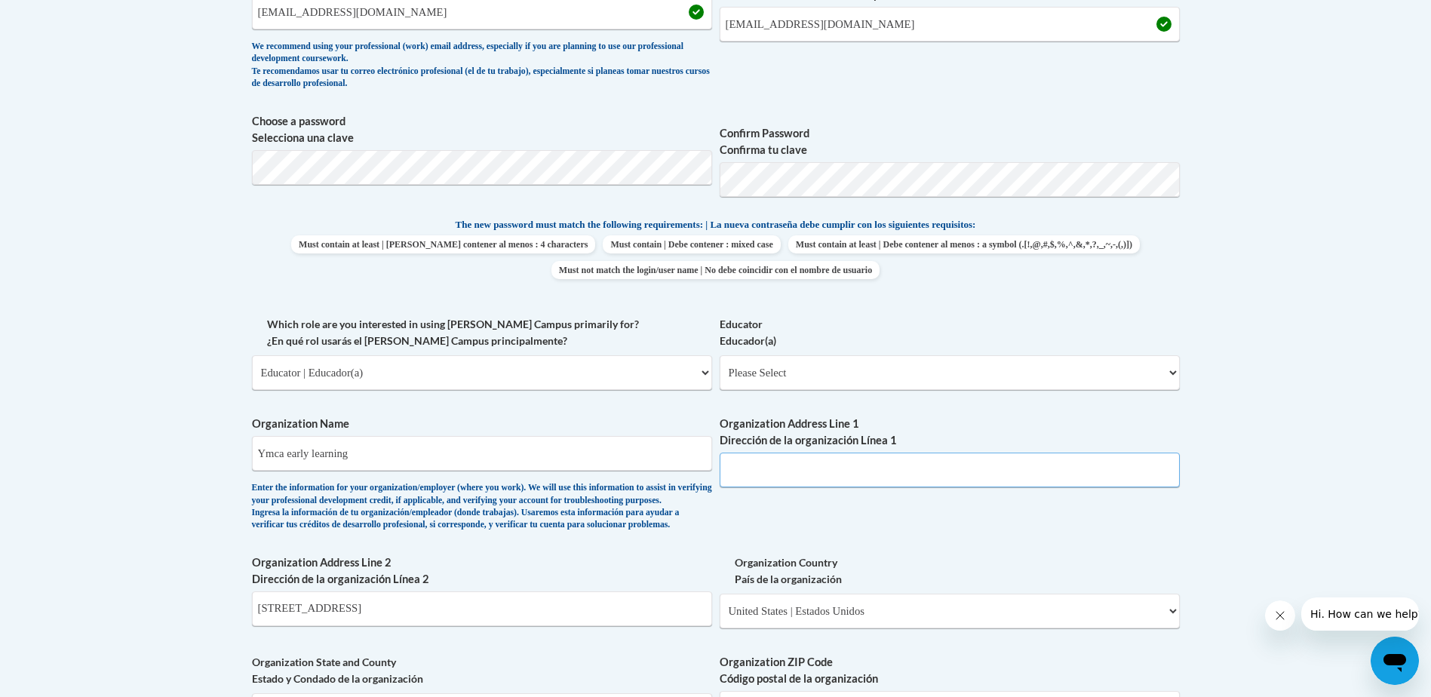
click at [763, 465] on input "Organization Address Line 1 Dirección de la organización Línea 1" at bounding box center [949, 469] width 460 height 35
type input "3237 Deans bridge Rd"
click at [1014, 587] on label "Organization Country País de la organización" at bounding box center [949, 570] width 460 height 33
click at [1014, 597] on select "Please Select United States | Estados Unidos Outside of the United States | Fue…" at bounding box center [949, 610] width 460 height 35
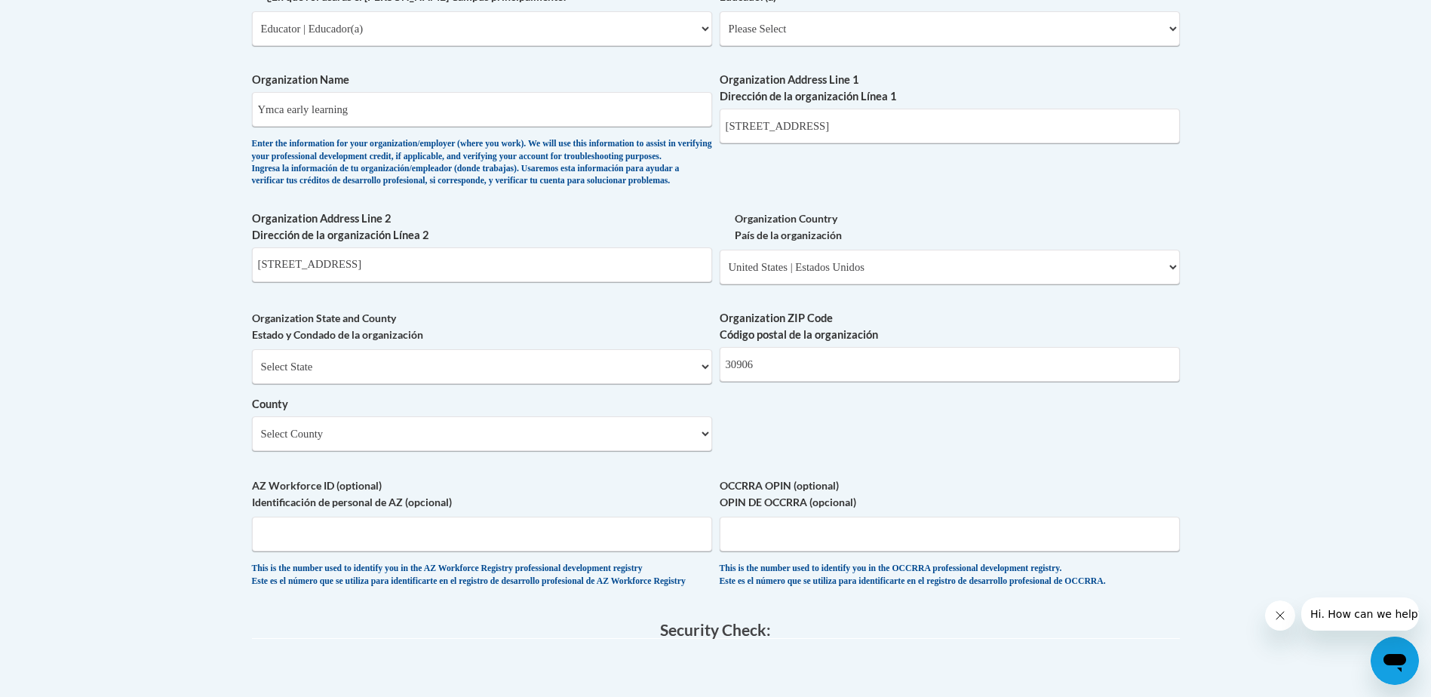
scroll to position [1022, 0]
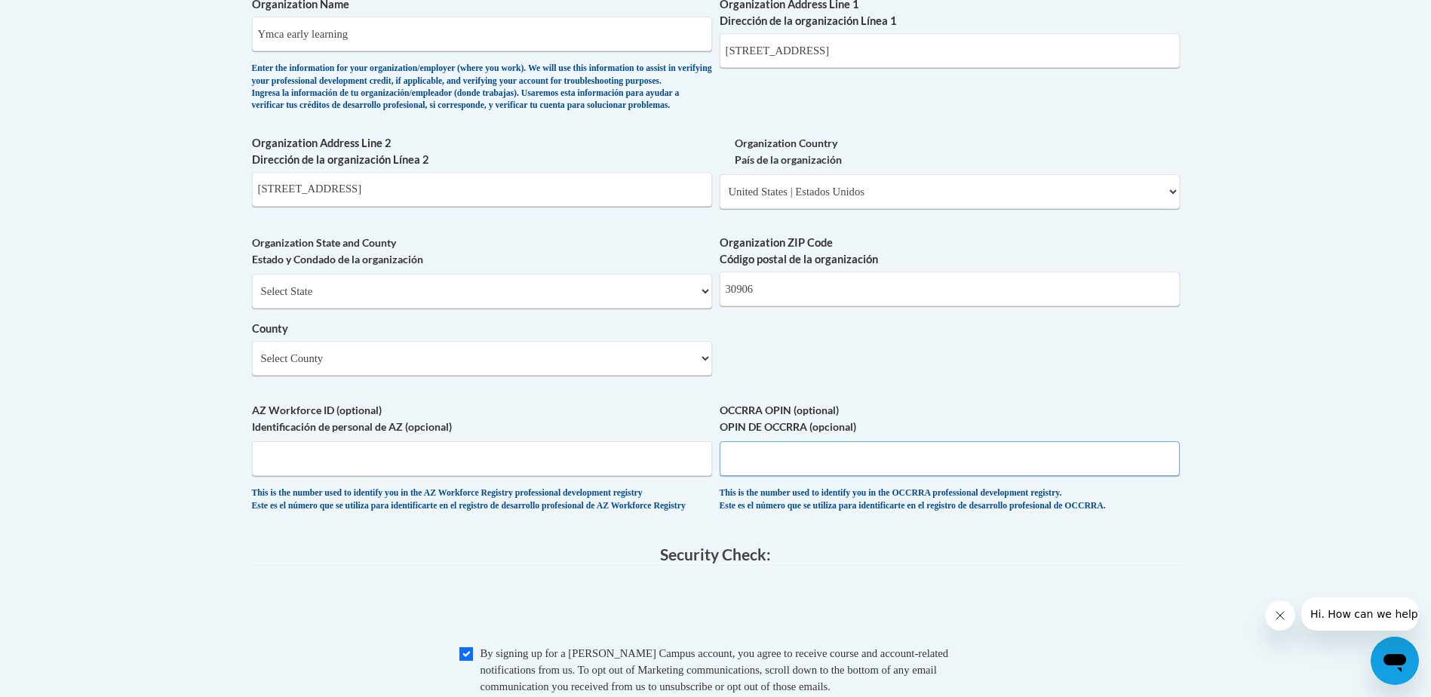
click at [837, 476] on input "OCCRRA OPIN (optional) OPIN DE OCCRRA (opcional)" at bounding box center [949, 458] width 460 height 35
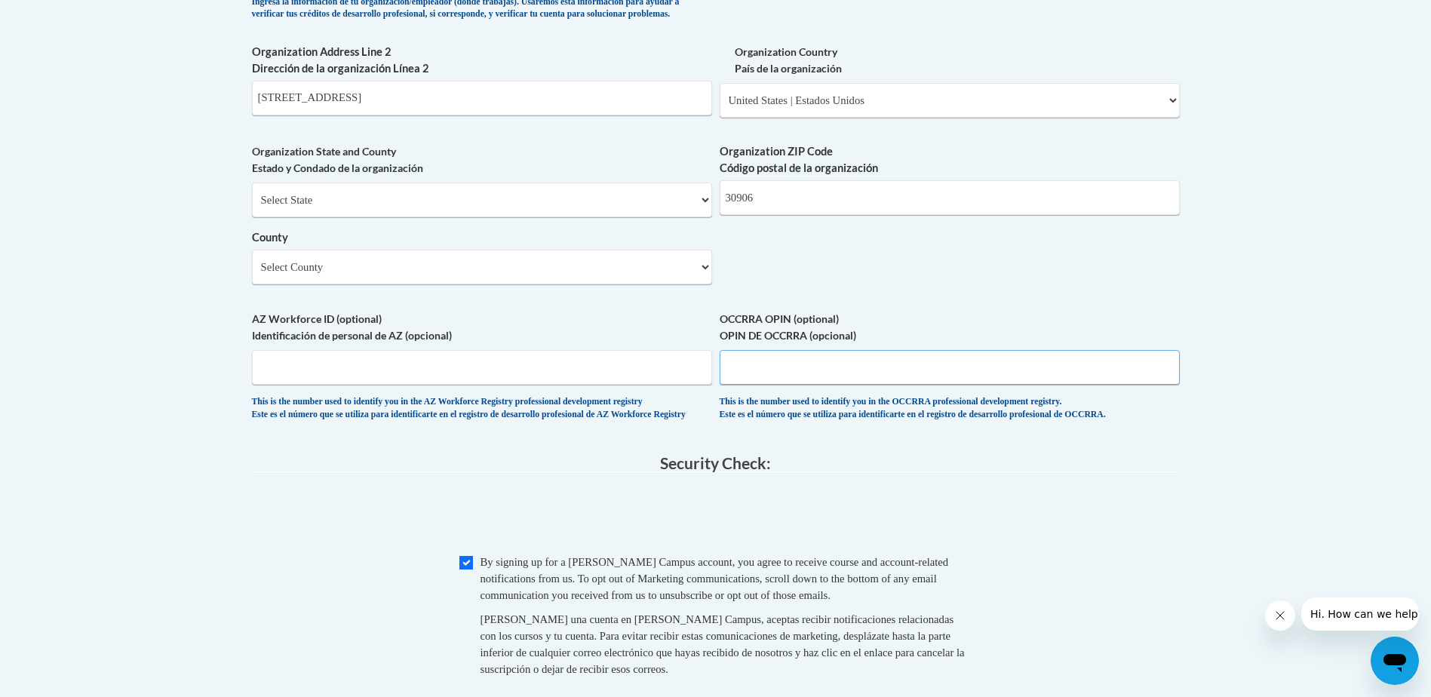
scroll to position [1248, 0]
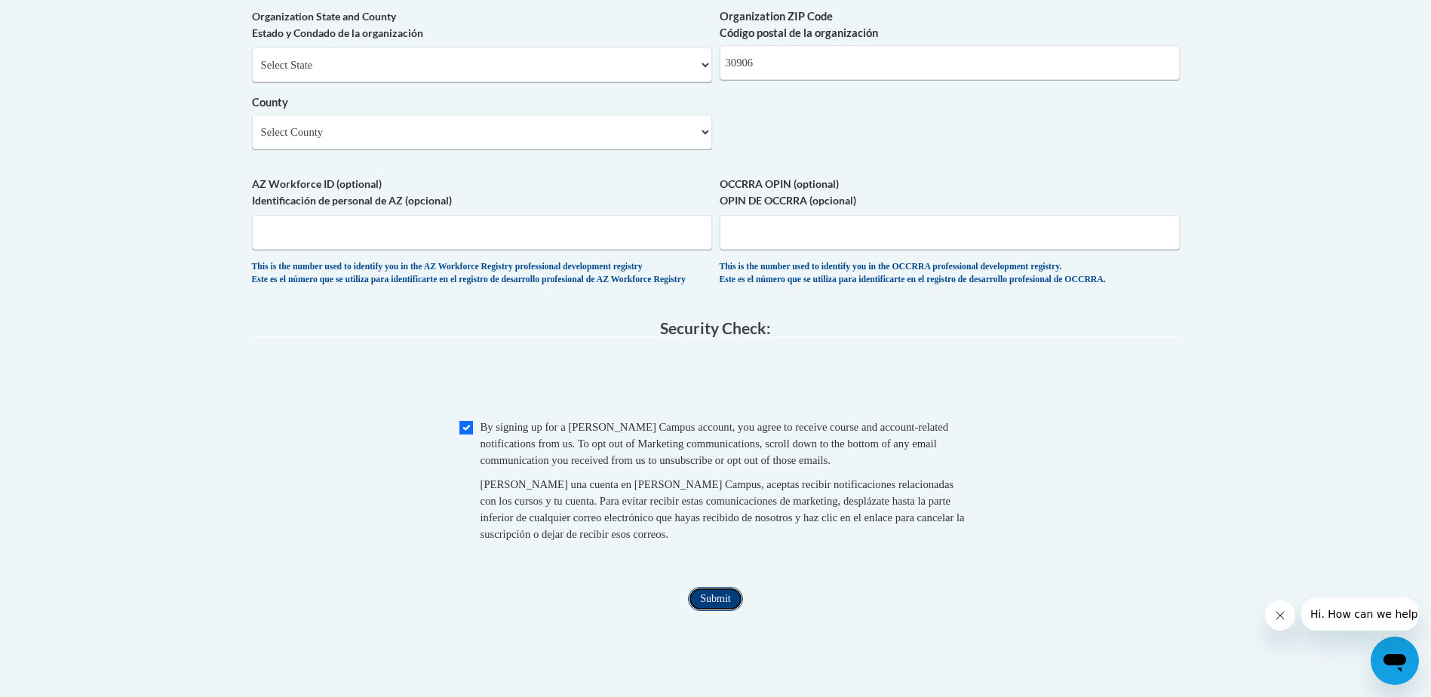
click at [725, 611] on input "Submit" at bounding box center [715, 599] width 54 height 24
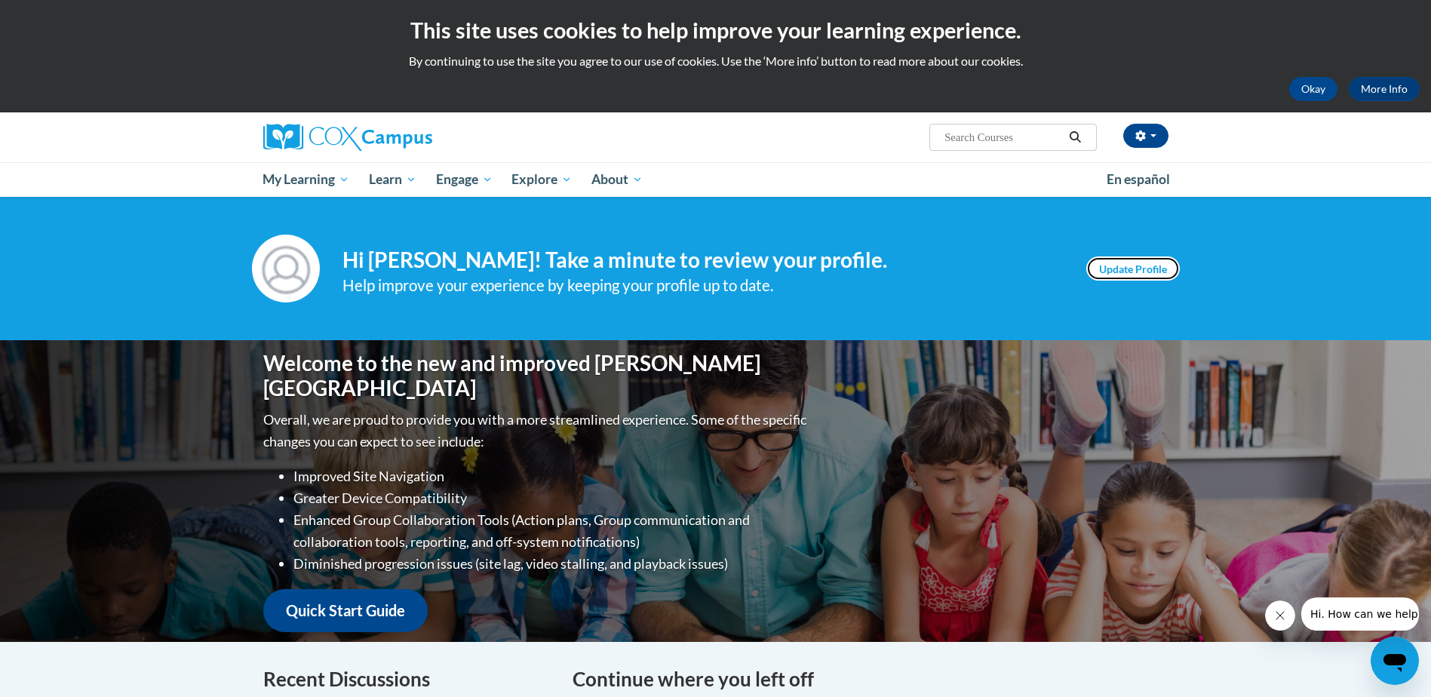
click at [1091, 275] on link "Update Profile" at bounding box center [1133, 268] width 94 height 24
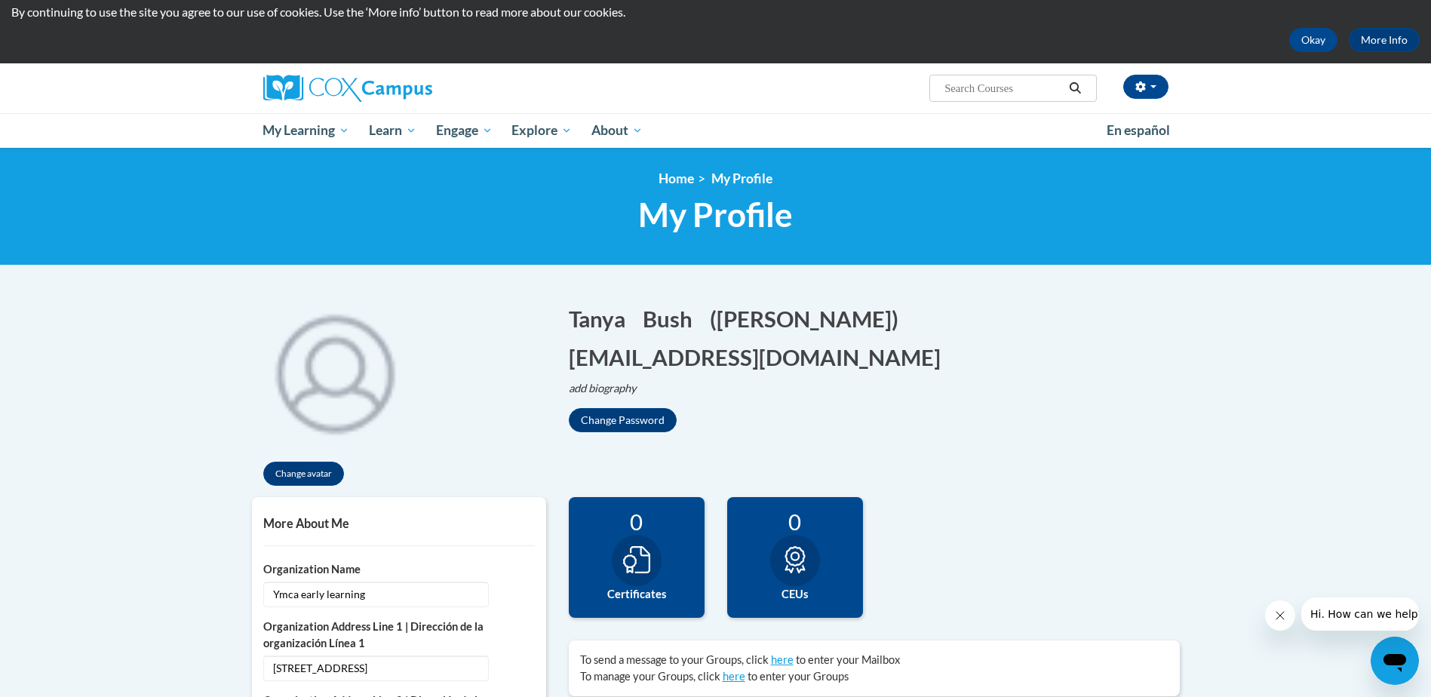
scroll to position [75, 0]
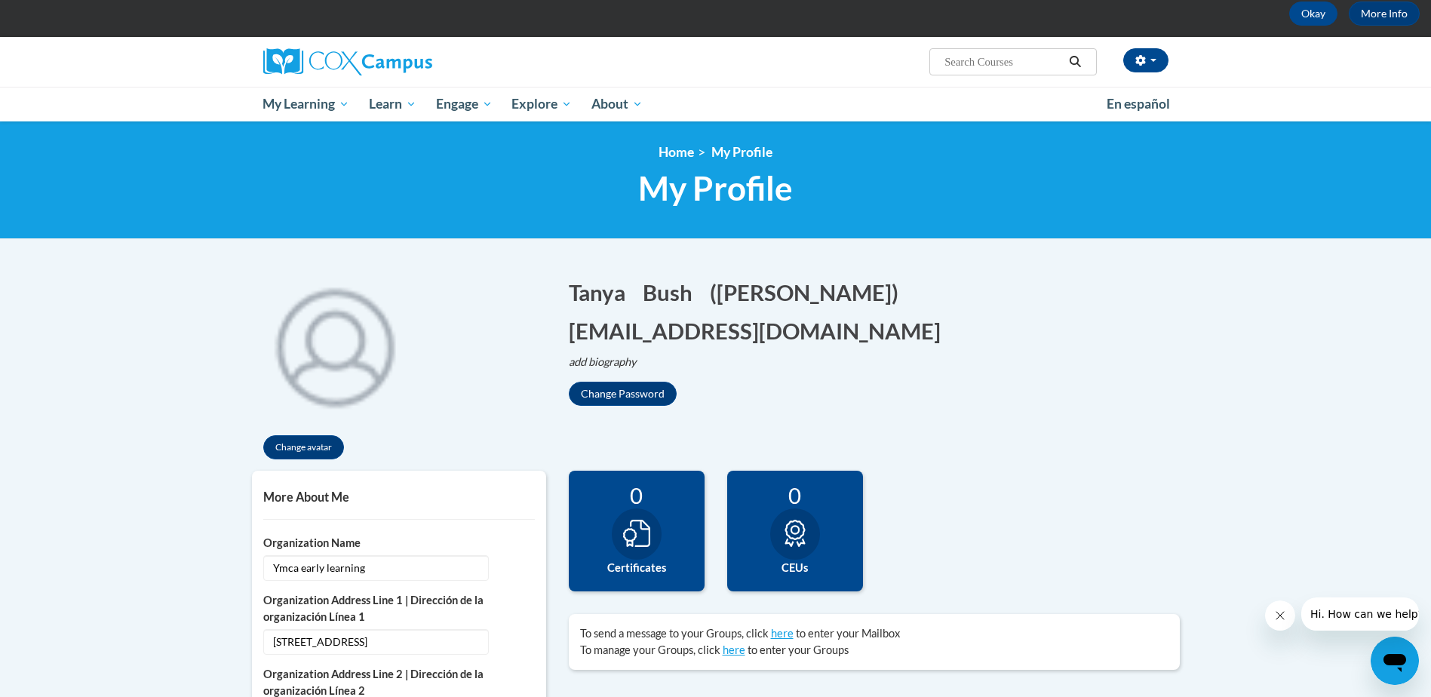
click at [664, 567] on label "Certificates" at bounding box center [636, 568] width 113 height 17
click at [668, 563] on label "Certificates" at bounding box center [636, 568] width 113 height 17
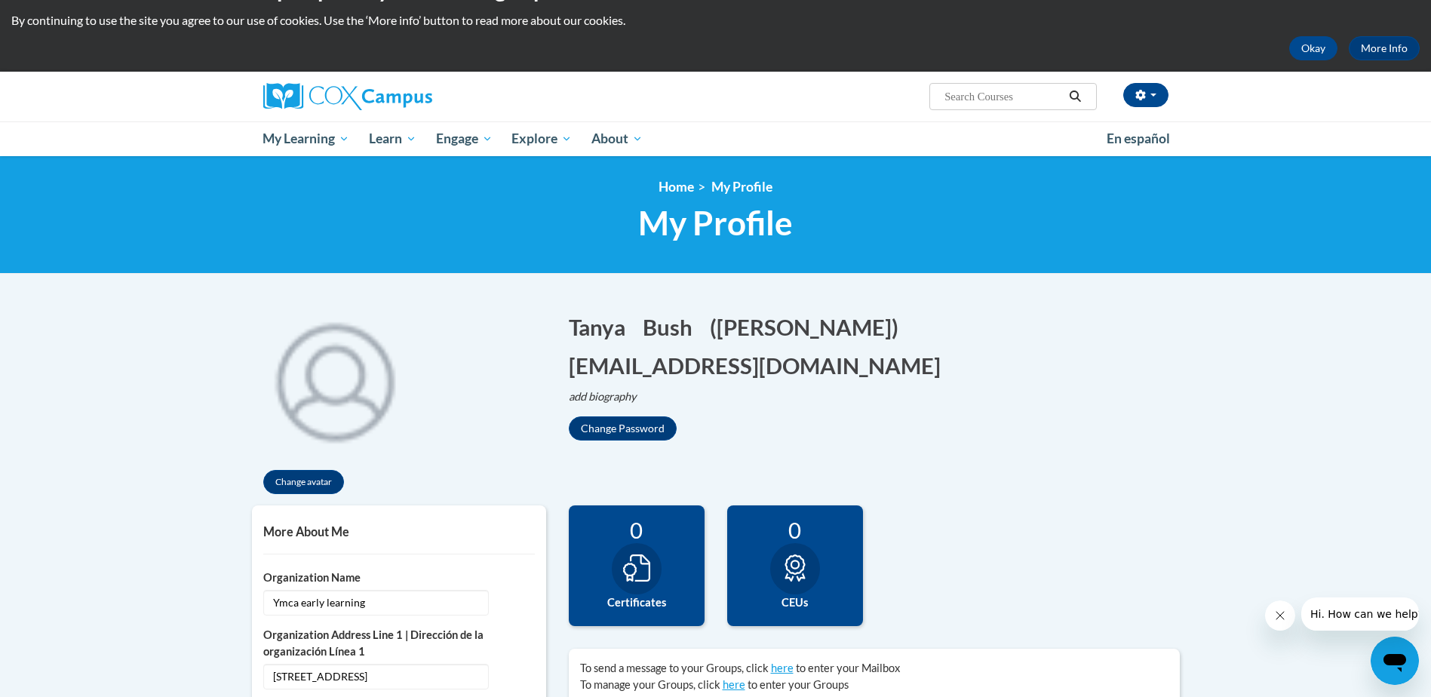
scroll to position [0, 0]
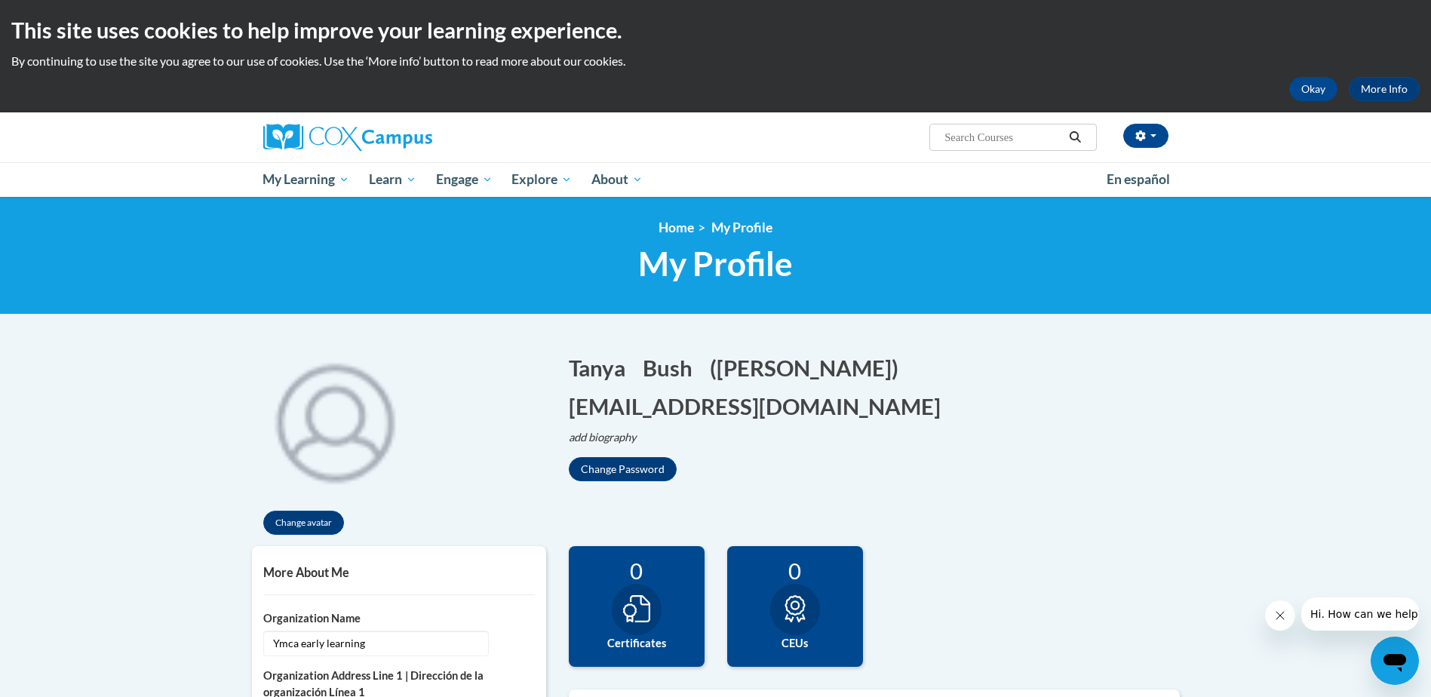
click at [966, 138] on input "Search..." at bounding box center [1003, 137] width 121 height 18
click at [947, 135] on input "Search..." at bounding box center [1003, 137] width 121 height 18
click at [971, 136] on input "Search..." at bounding box center [1003, 137] width 121 height 18
click at [962, 133] on input "Search..." at bounding box center [1003, 137] width 121 height 18
click at [955, 140] on input "Search..." at bounding box center [1003, 137] width 121 height 18
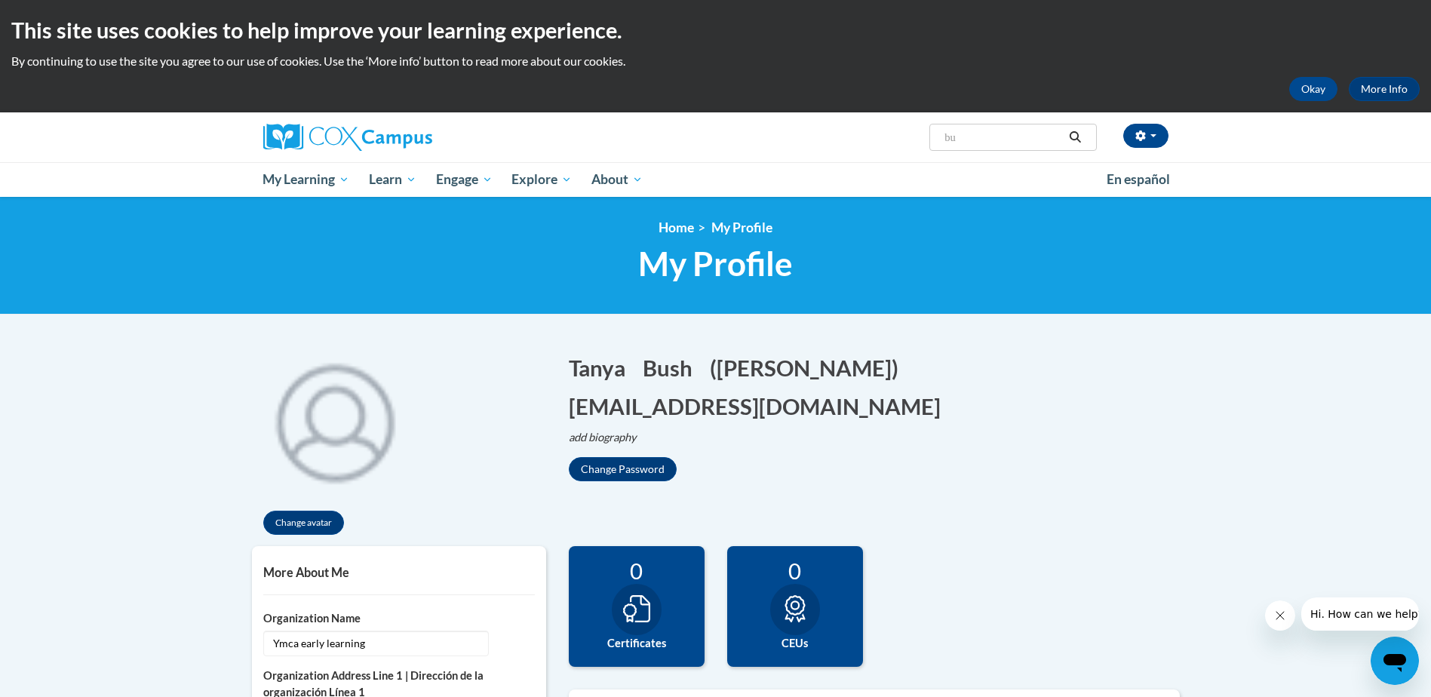
type input "b"
type input "implicit bias education"
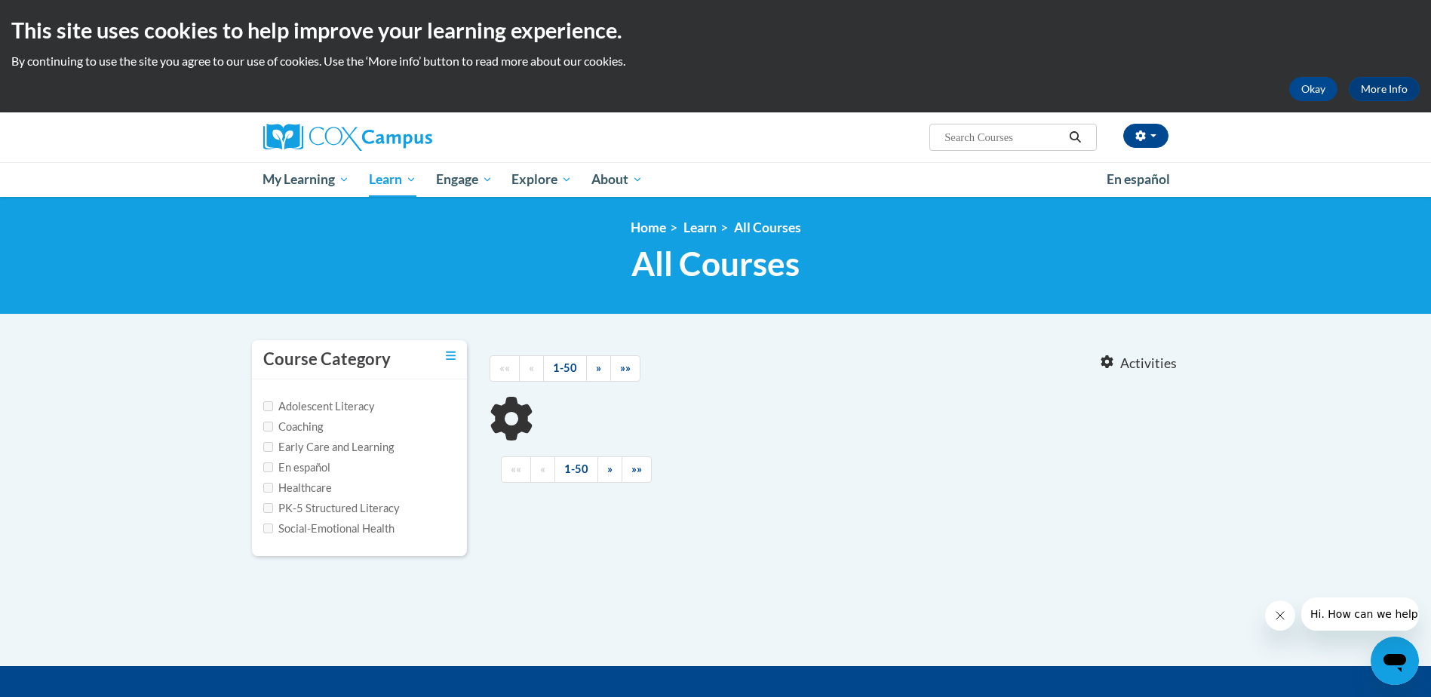
type input "implicit bias education"
click at [722, 271] on span "All Courses" at bounding box center [715, 264] width 168 height 40
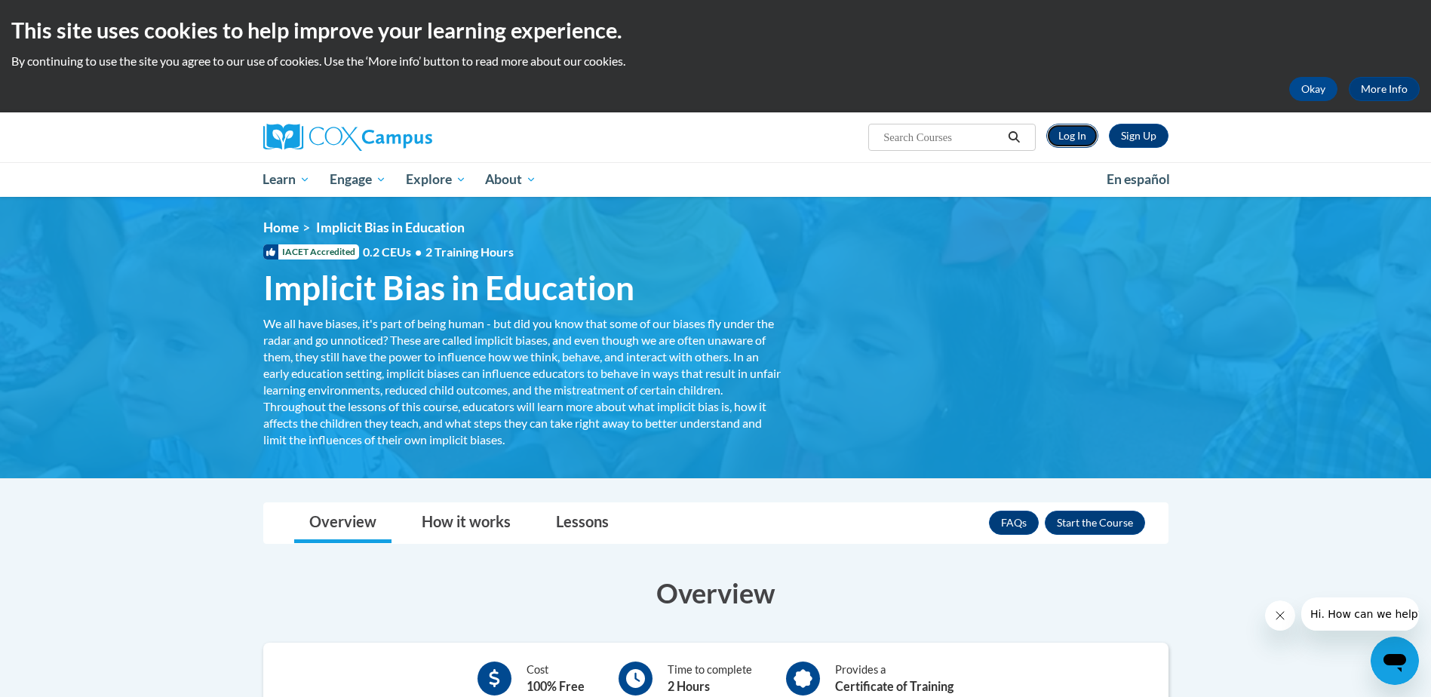
click at [1076, 136] on link "Log In" at bounding box center [1072, 136] width 52 height 24
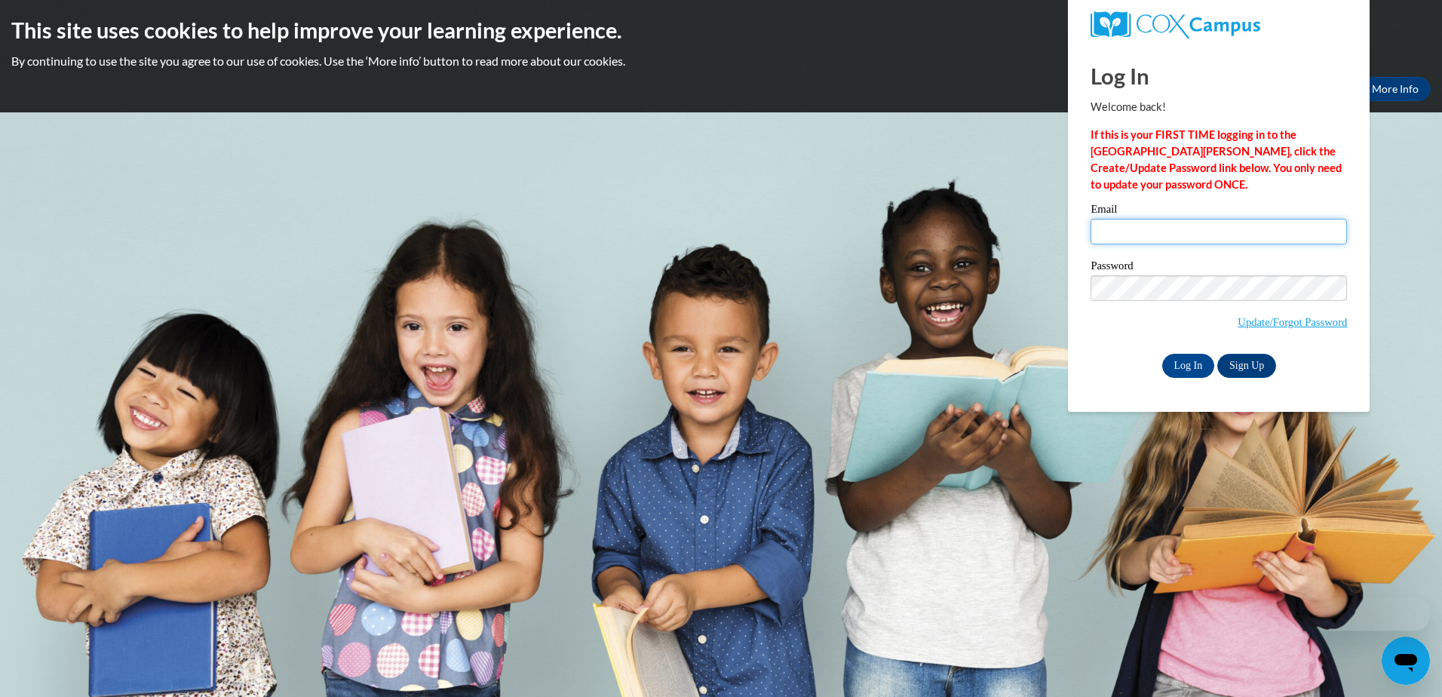
click at [1121, 228] on input "Email" at bounding box center [1218, 232] width 256 height 26
type input "[EMAIL_ADDRESS][DOMAIN_NAME]"
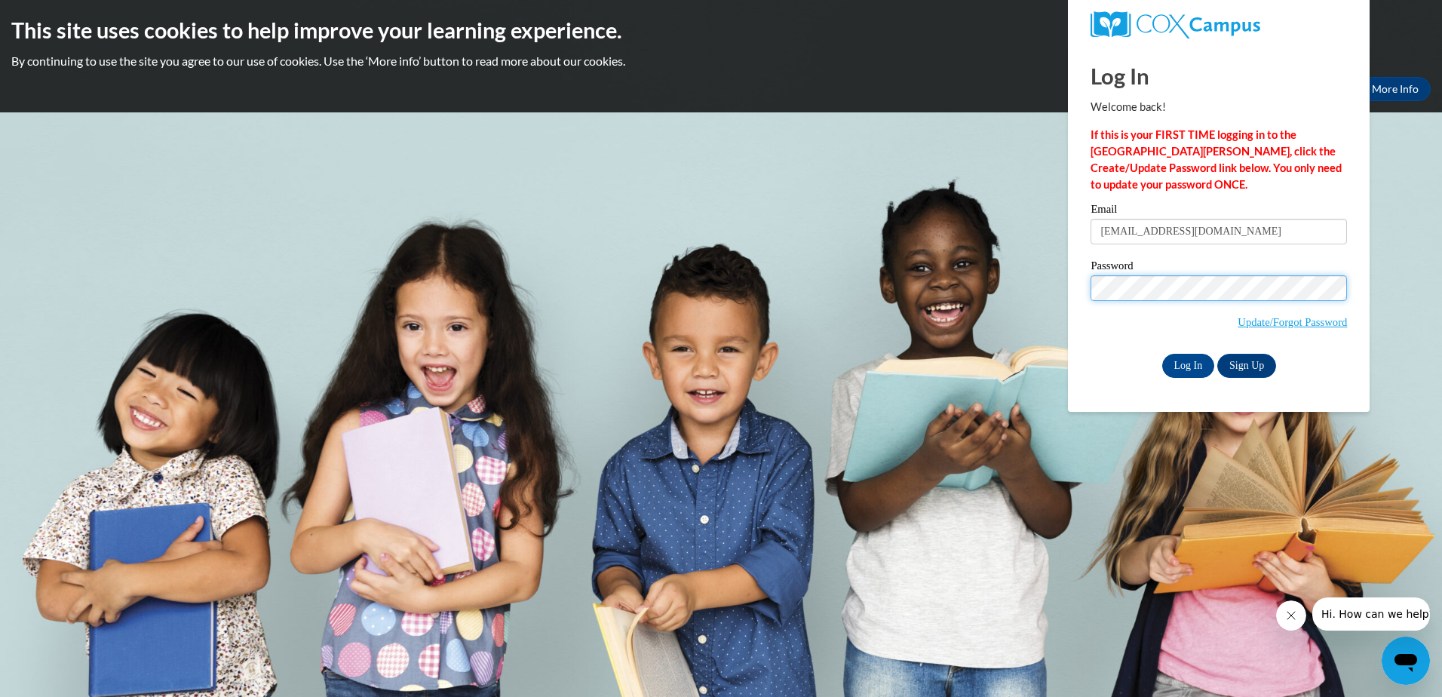
click at [1162, 354] on input "Log In" at bounding box center [1188, 366] width 53 height 24
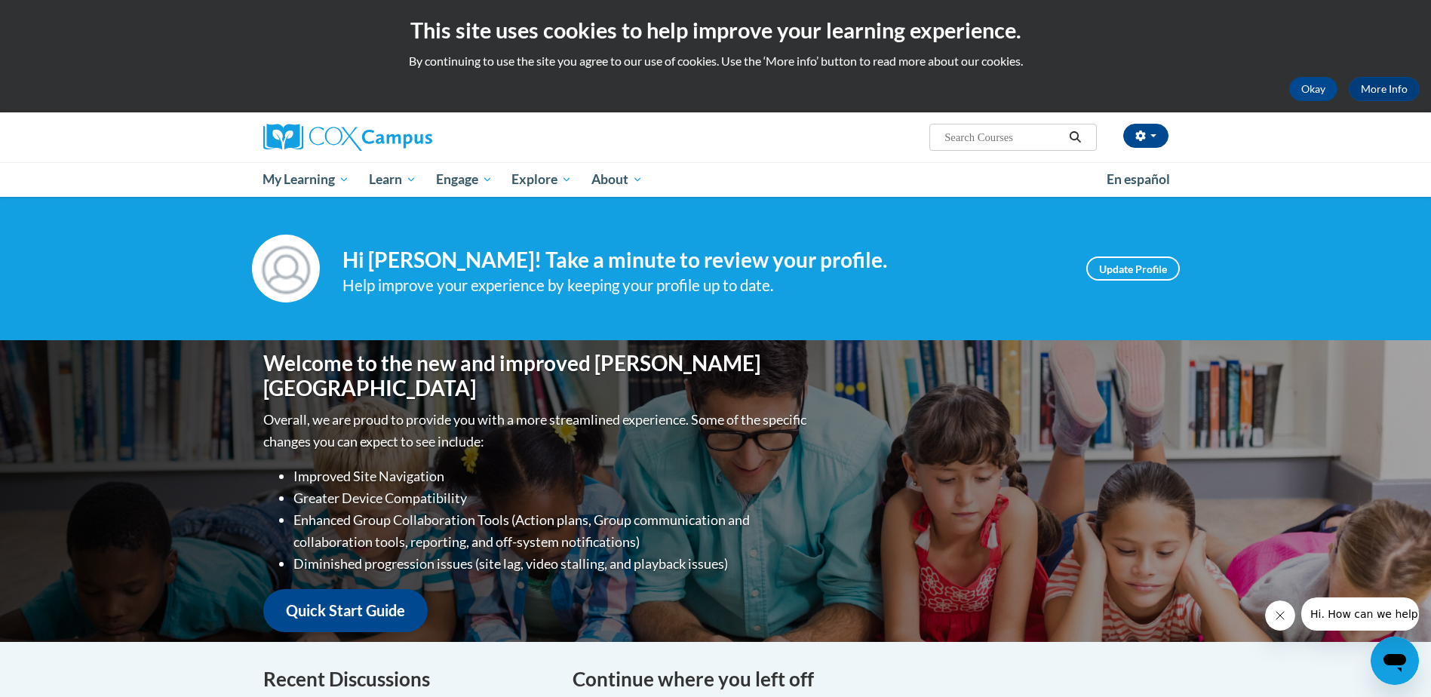
click at [953, 138] on input "Search..." at bounding box center [1003, 137] width 121 height 18
click at [974, 140] on input "Search..." at bounding box center [1003, 137] width 121 height 18
click at [969, 140] on input "Search..." at bounding box center [1003, 137] width 121 height 18
type input "implicit bias in education"
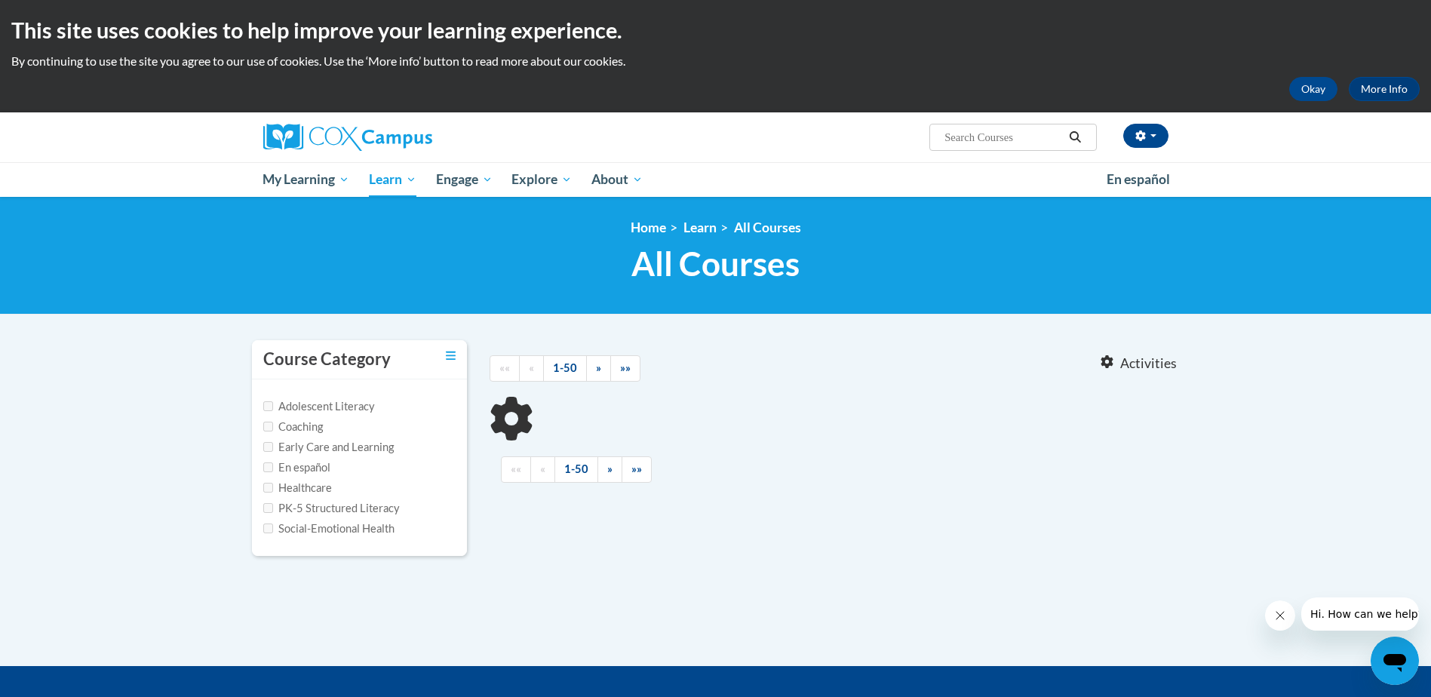
type input "implicit bias in education"
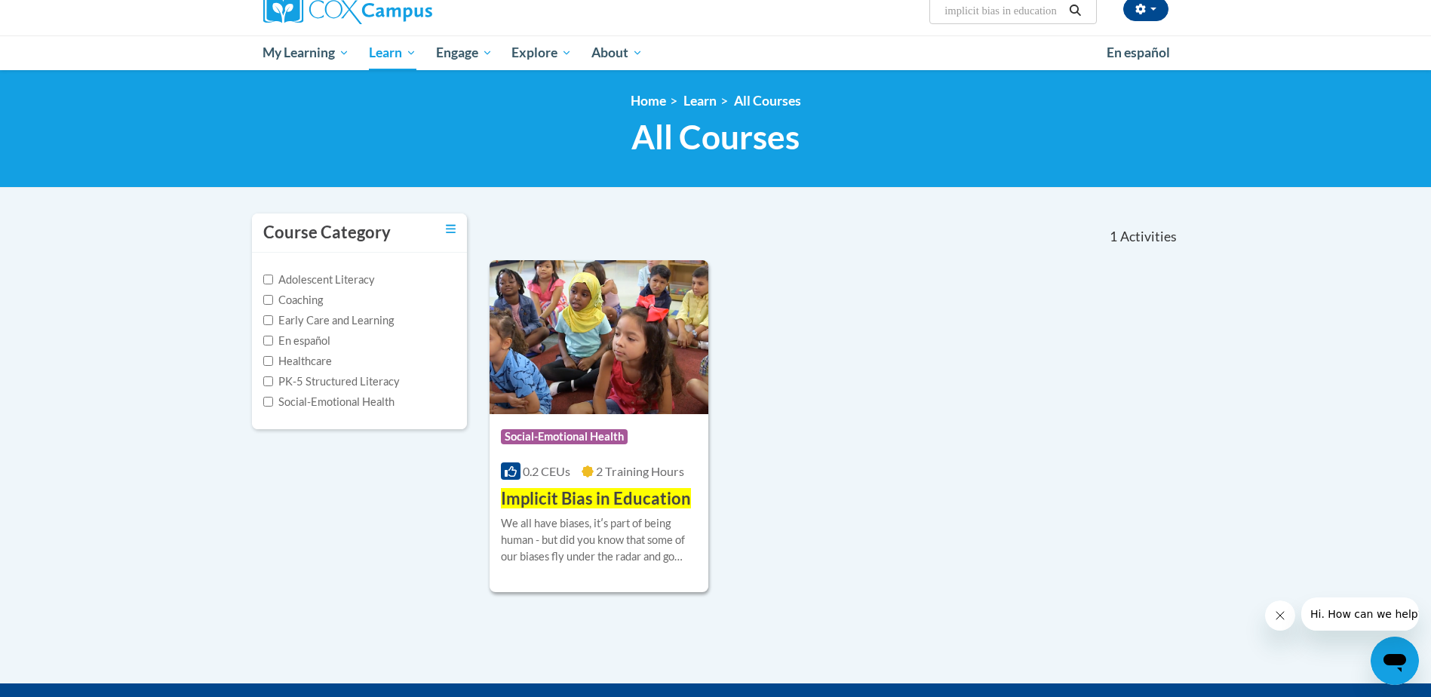
scroll to position [226, 0]
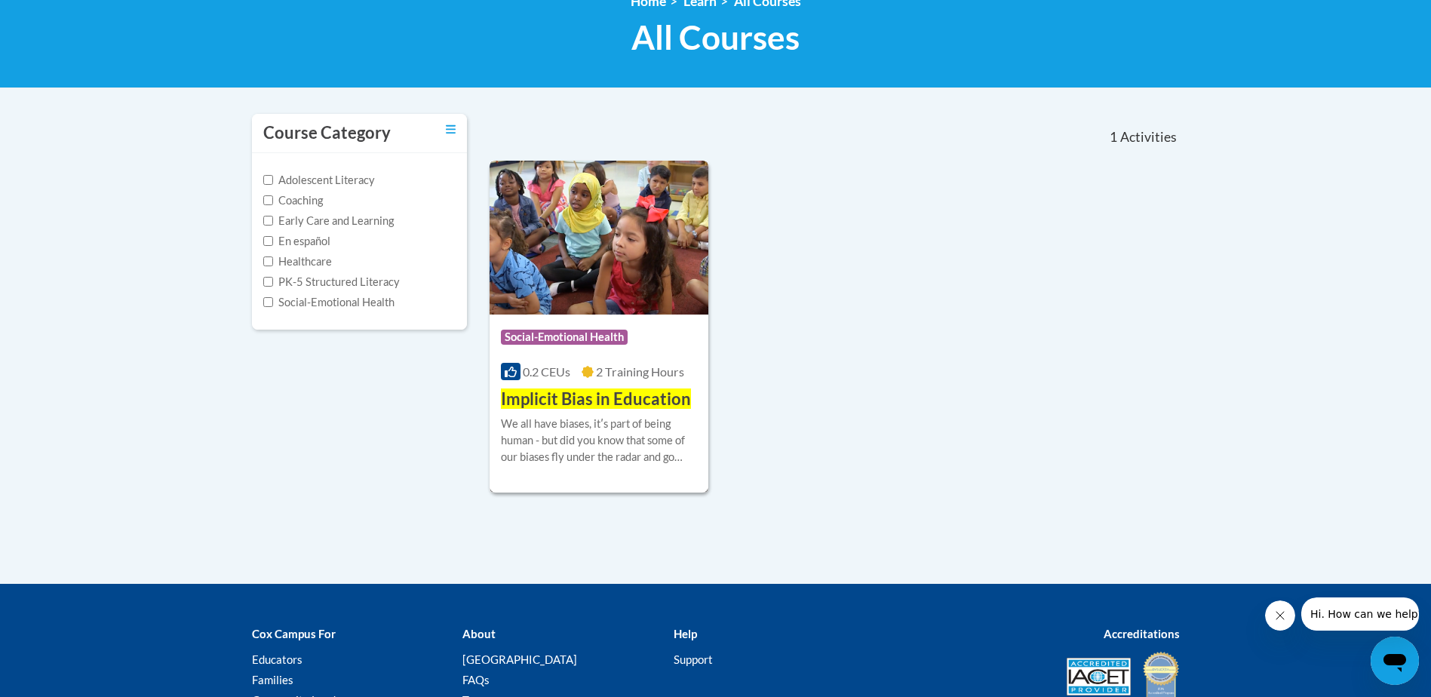
click at [548, 333] on span "Social-Emotional Health" at bounding box center [564, 337] width 127 height 15
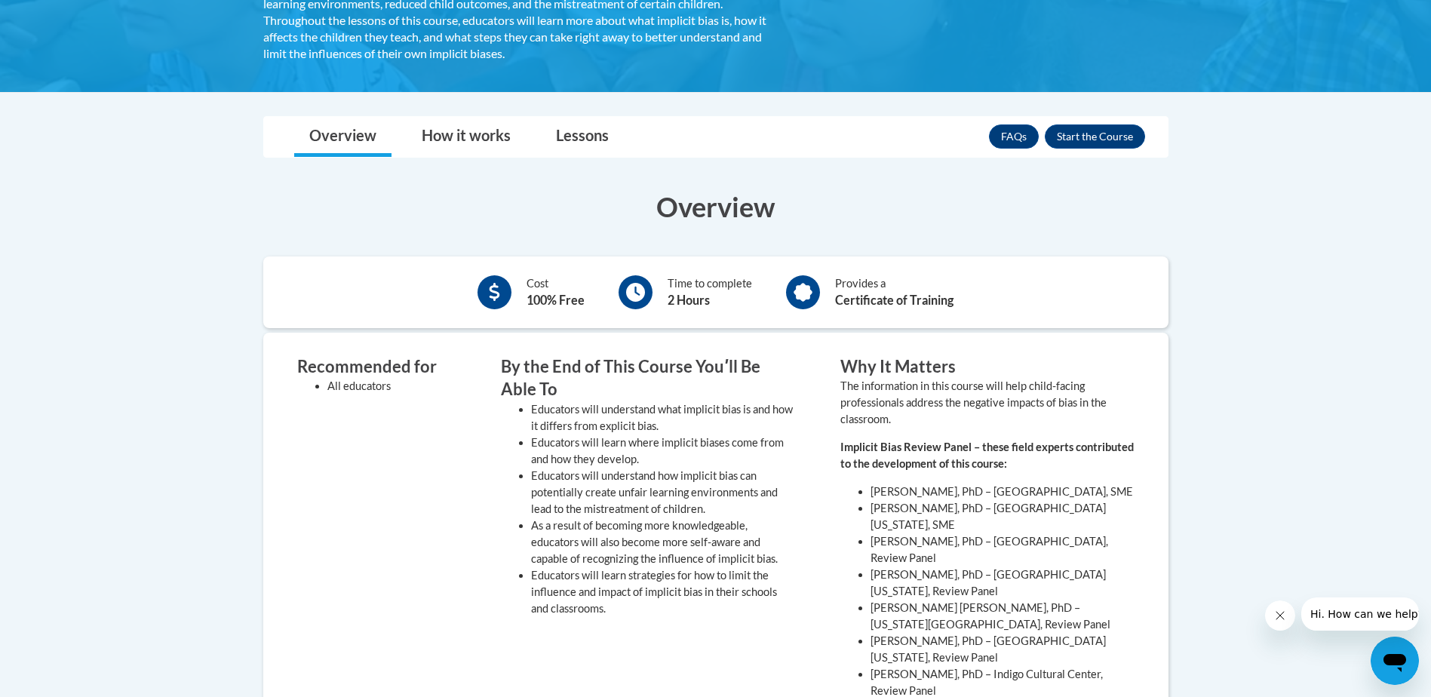
scroll to position [377, 0]
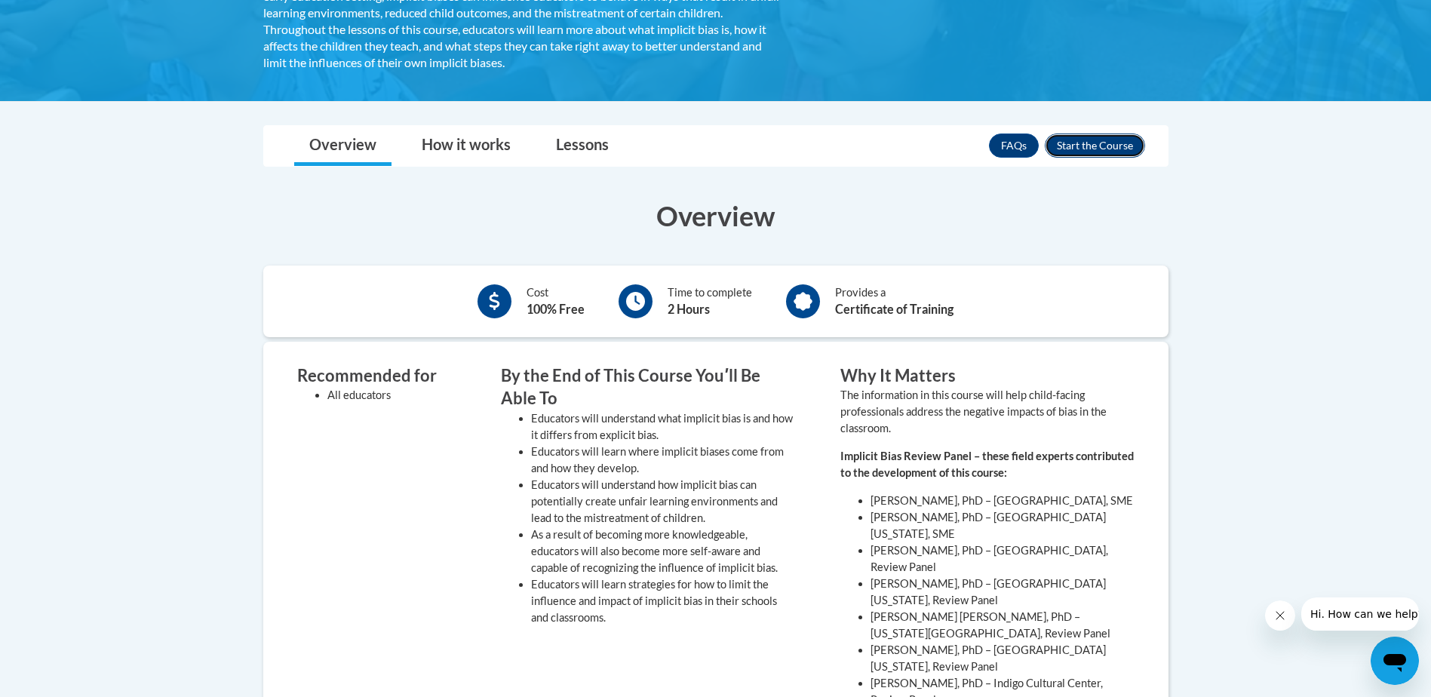
click at [1107, 149] on button "Enroll" at bounding box center [1094, 145] width 100 height 24
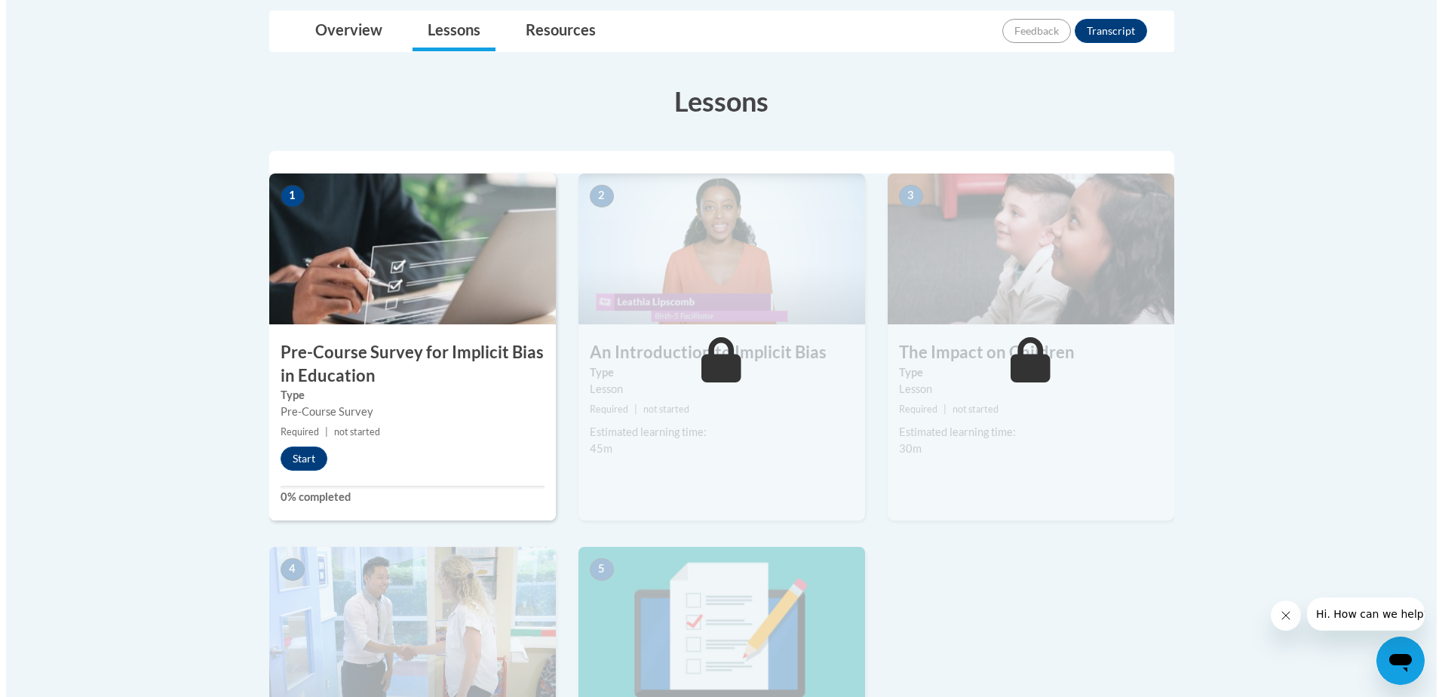
scroll to position [367, 0]
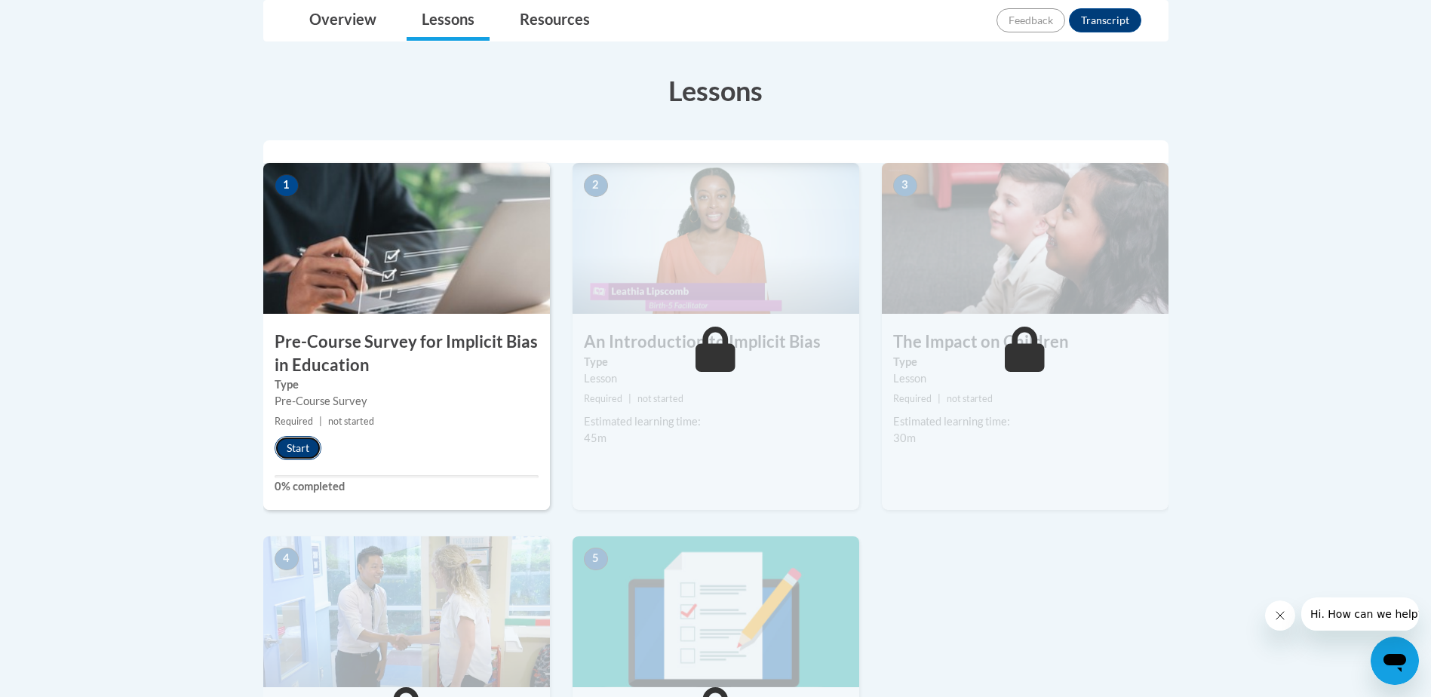
click at [300, 445] on button "Start" at bounding box center [297, 448] width 47 height 24
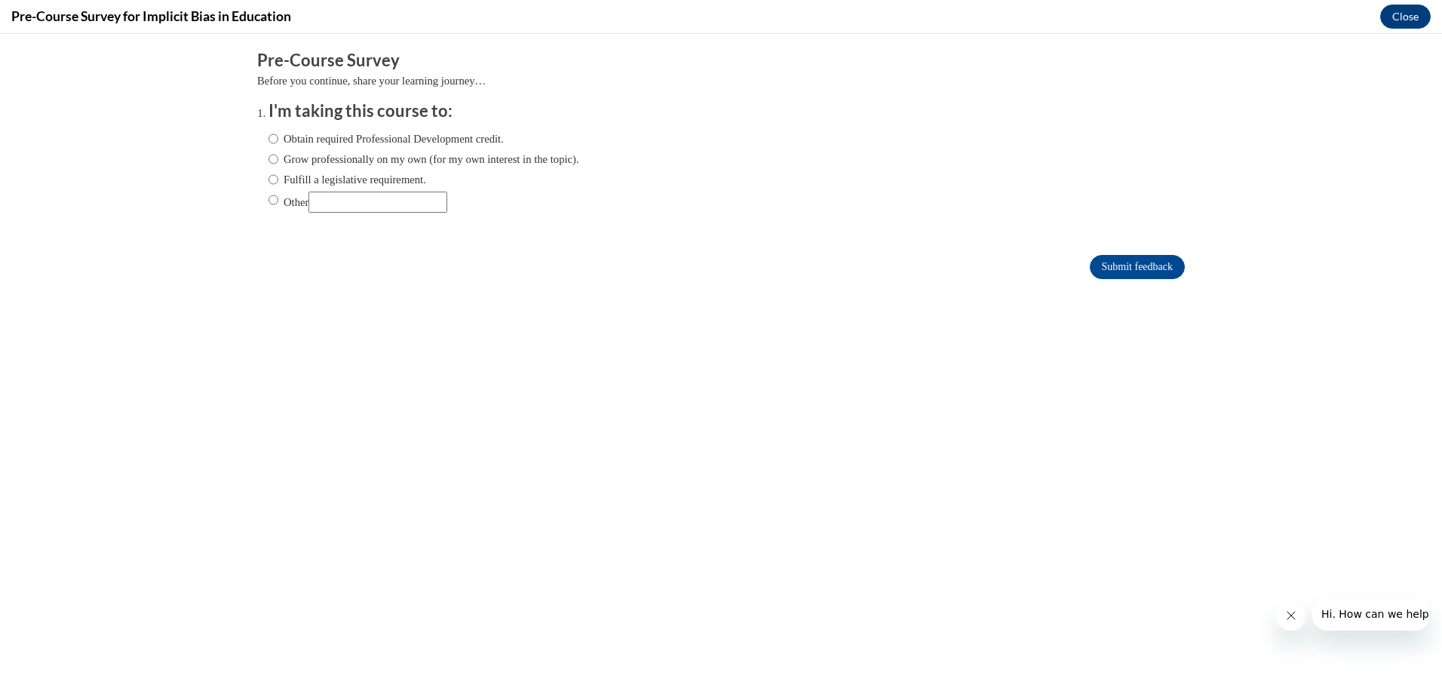
scroll to position [0, 0]
click at [268, 140] on input "Obtain required Professional Development credit." at bounding box center [273, 138] width 10 height 17
radio input "true"
click at [1118, 267] on input "Submit feedback" at bounding box center [1137, 267] width 95 height 24
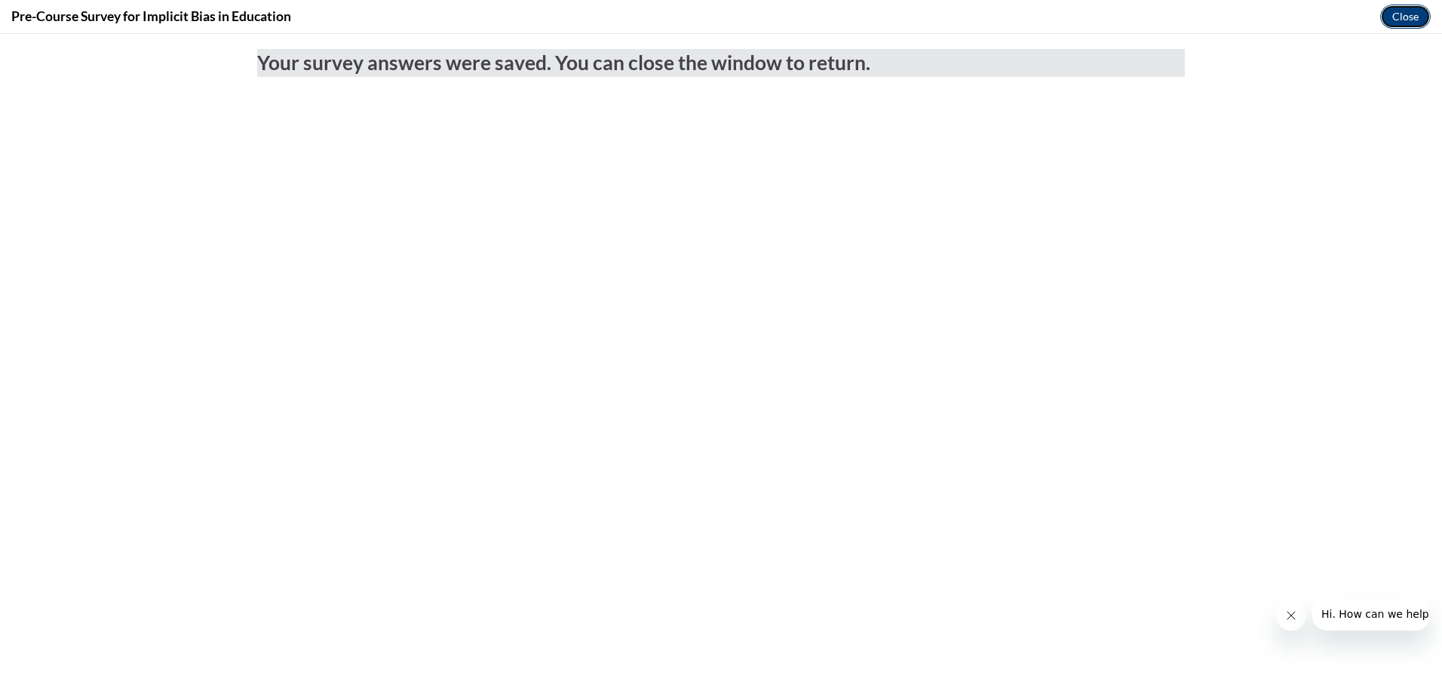
click at [1406, 13] on button "Close" at bounding box center [1405, 17] width 51 height 24
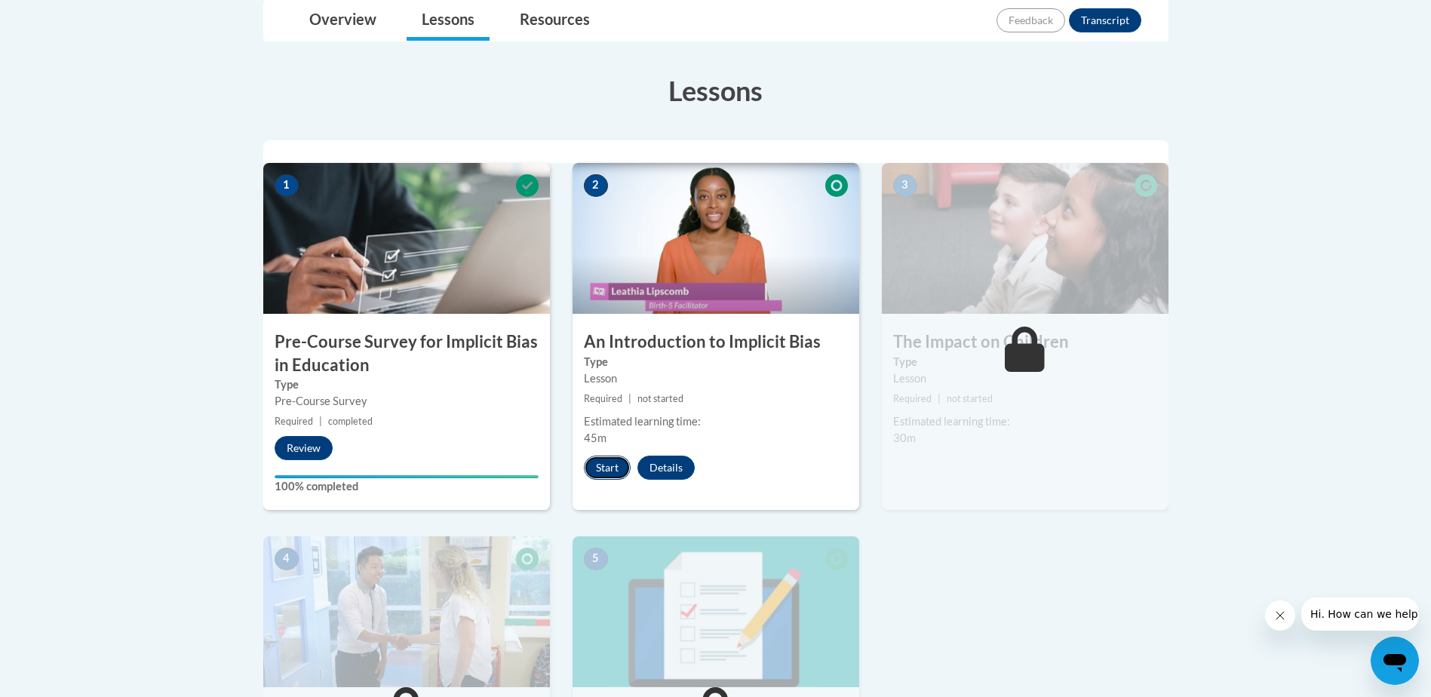
click at [601, 468] on button "Start" at bounding box center [607, 467] width 47 height 24
